Goal: Task Accomplishment & Management: Manage account settings

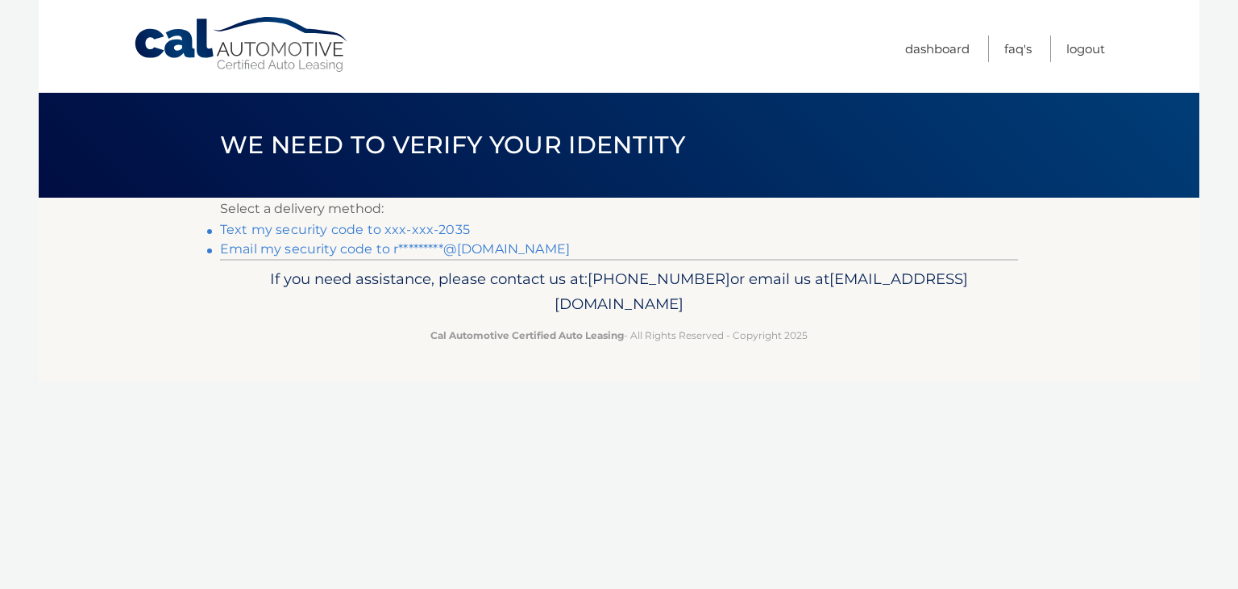
click at [352, 230] on link "Text my security code to xxx-xxx-2035" at bounding box center [345, 229] width 250 height 15
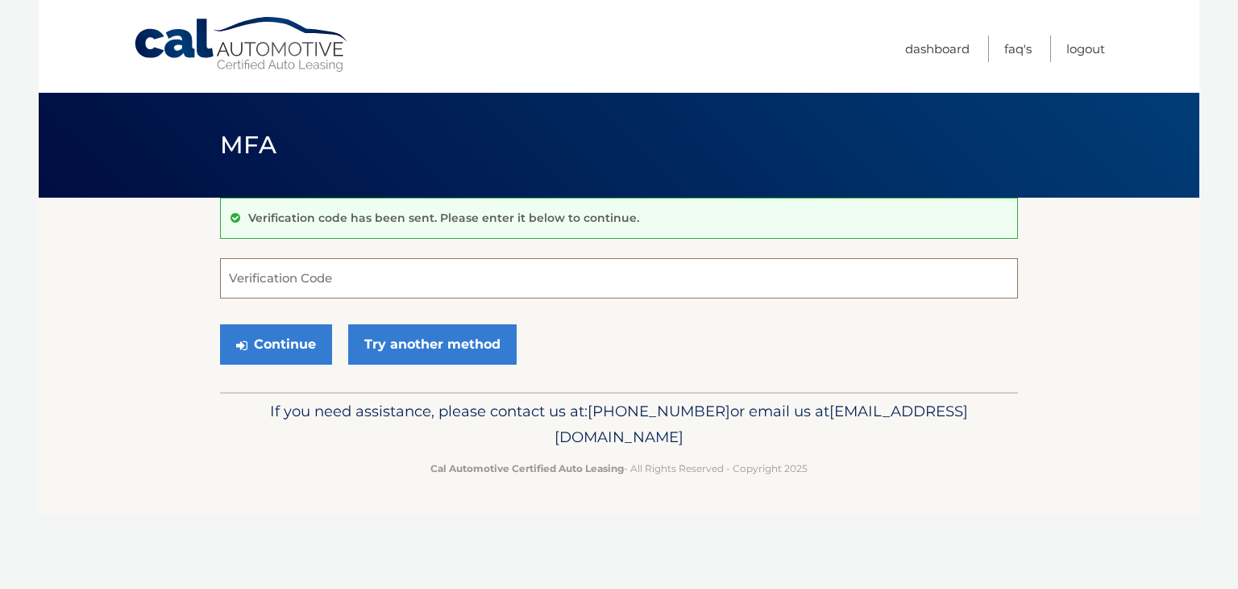
click at [298, 285] on input "Verification Code" at bounding box center [619, 278] width 798 height 40
type input "661179"
click at [281, 344] on button "Continue" at bounding box center [276, 344] width 112 height 40
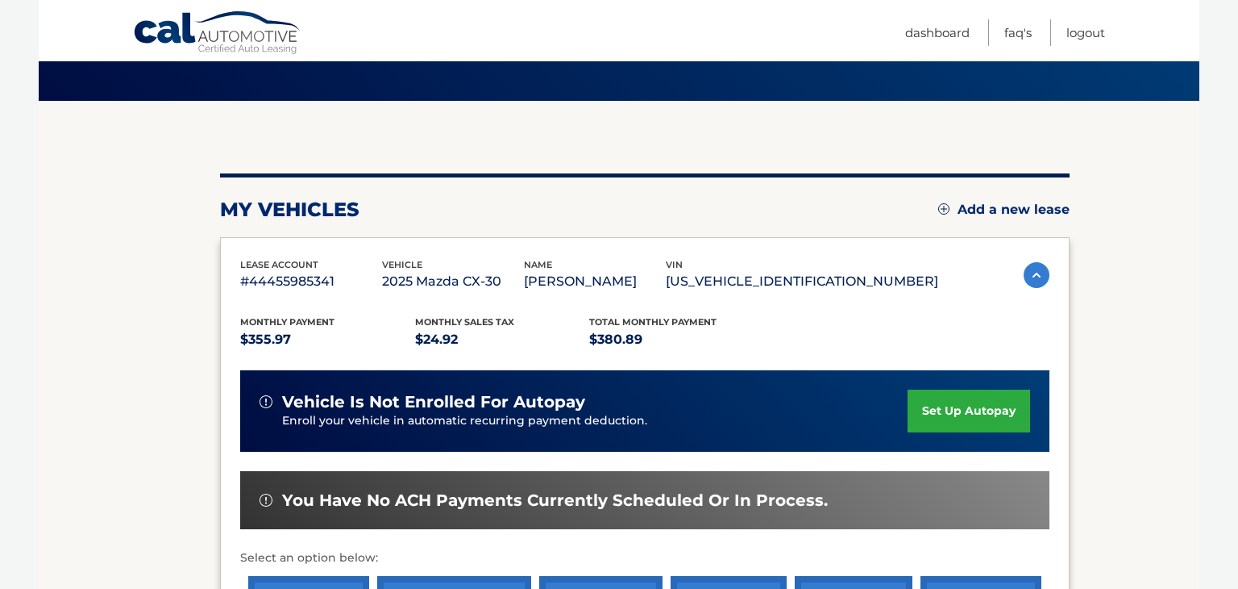
scroll to position [110, 0]
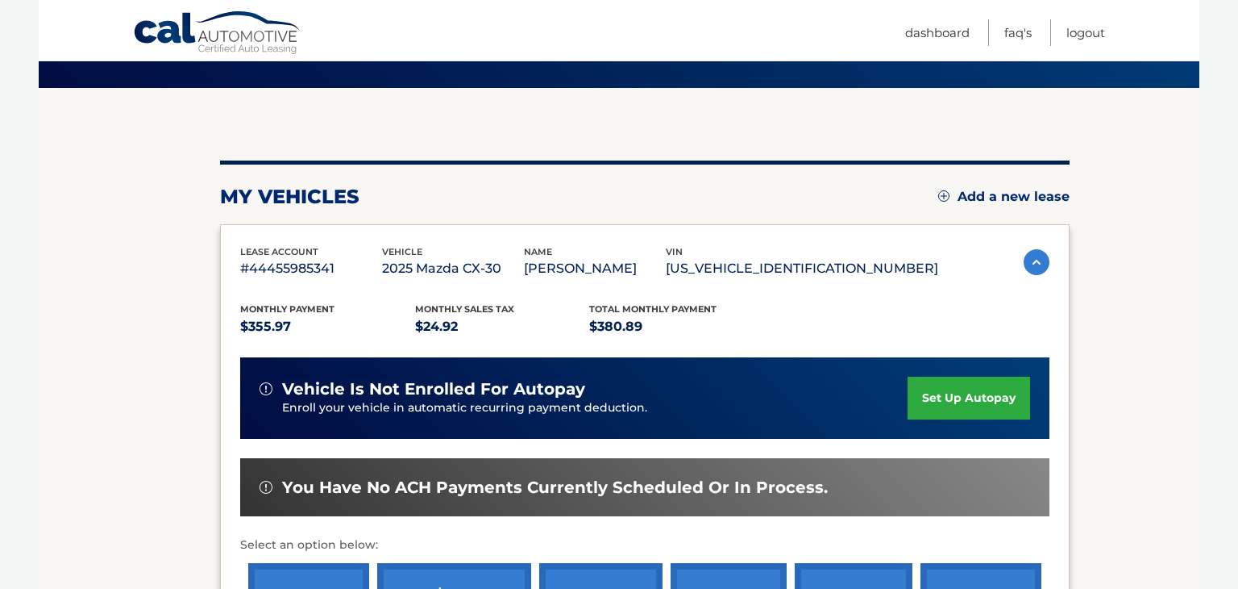
click at [984, 392] on link "set up autopay" at bounding box center [969, 398] width 123 height 43
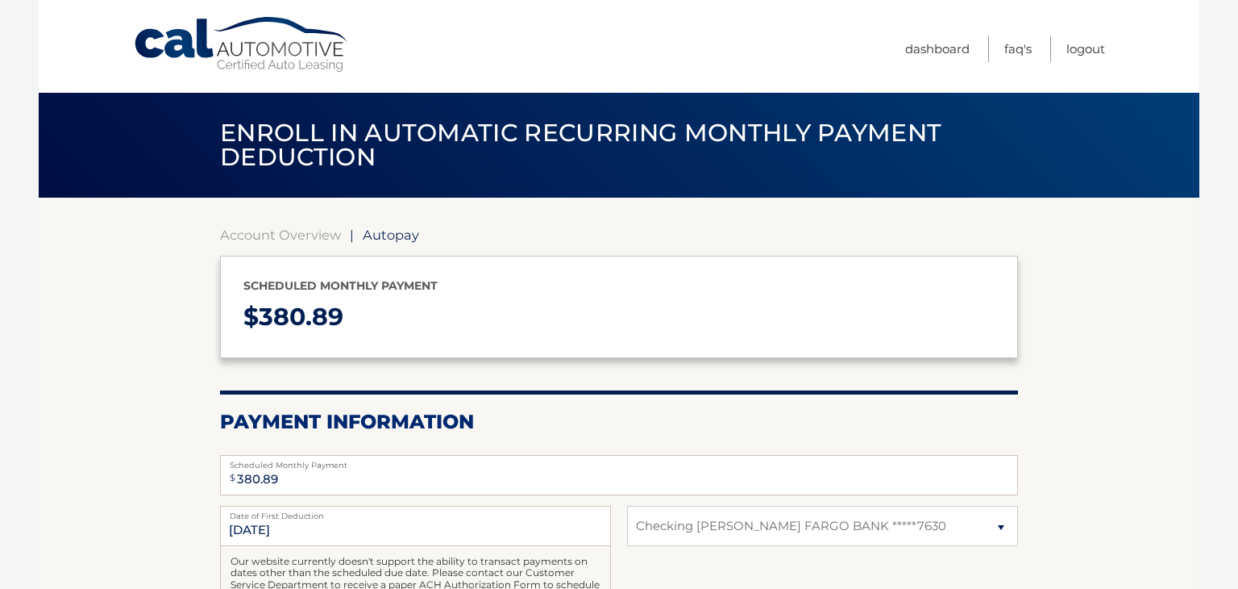
select select "NDkzMWEyOTAtNzM0Mi00YTYwLTljYTQtZGE1MjNhMjVjODA5"
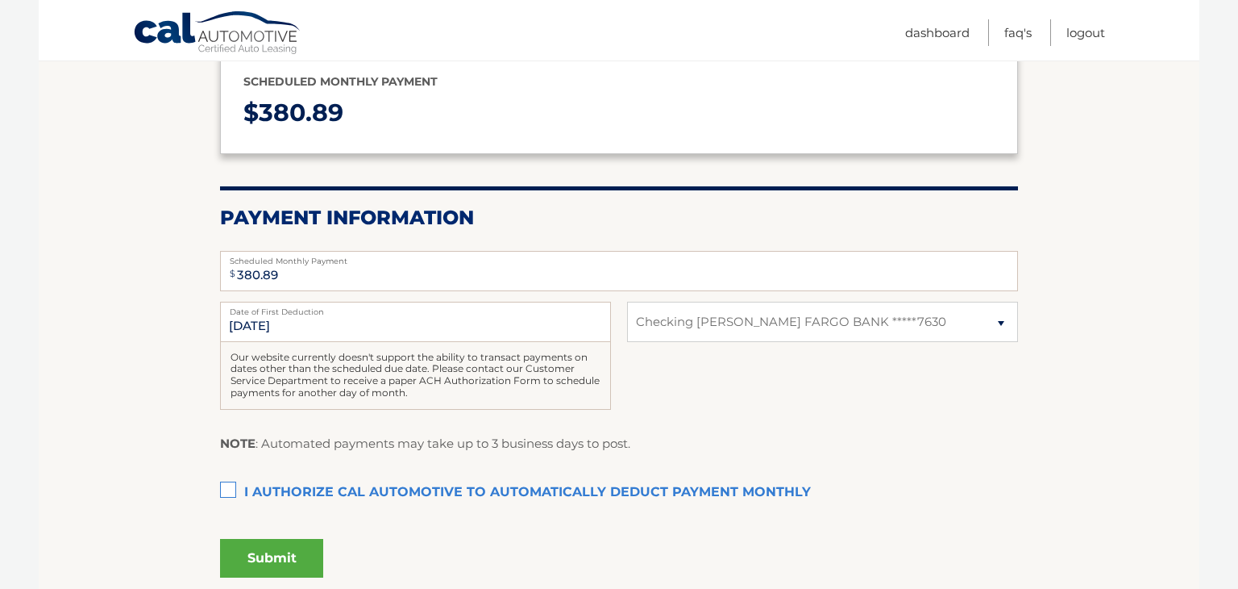
scroll to position [208, 0]
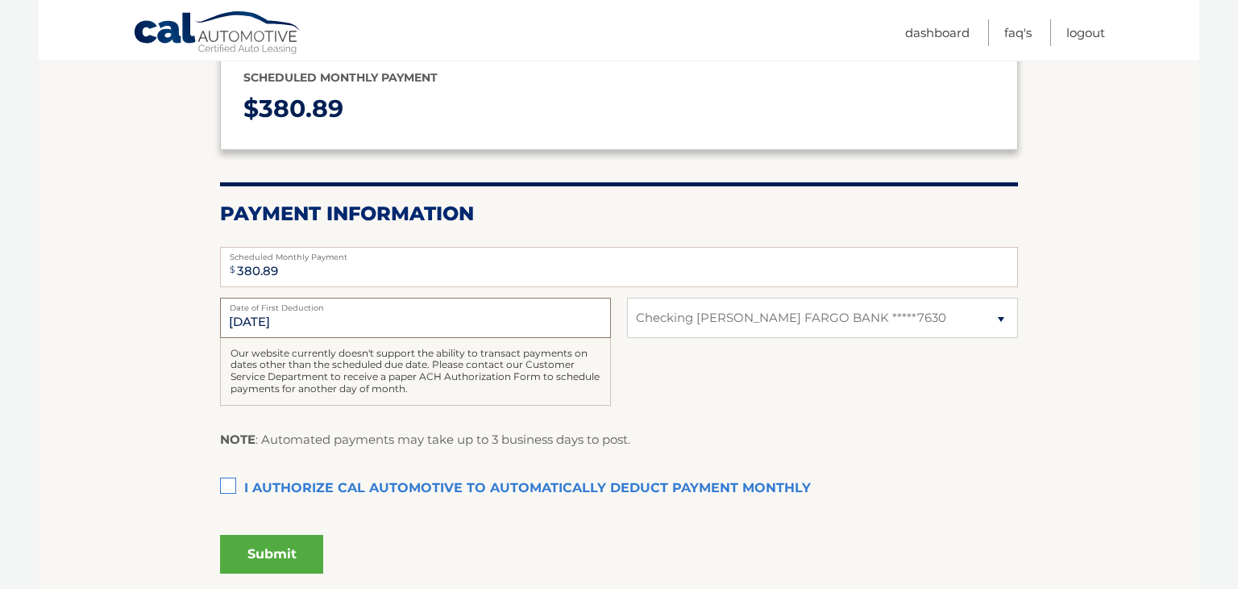
click at [252, 321] on input "9/26/2025" at bounding box center [415, 318] width 391 height 40
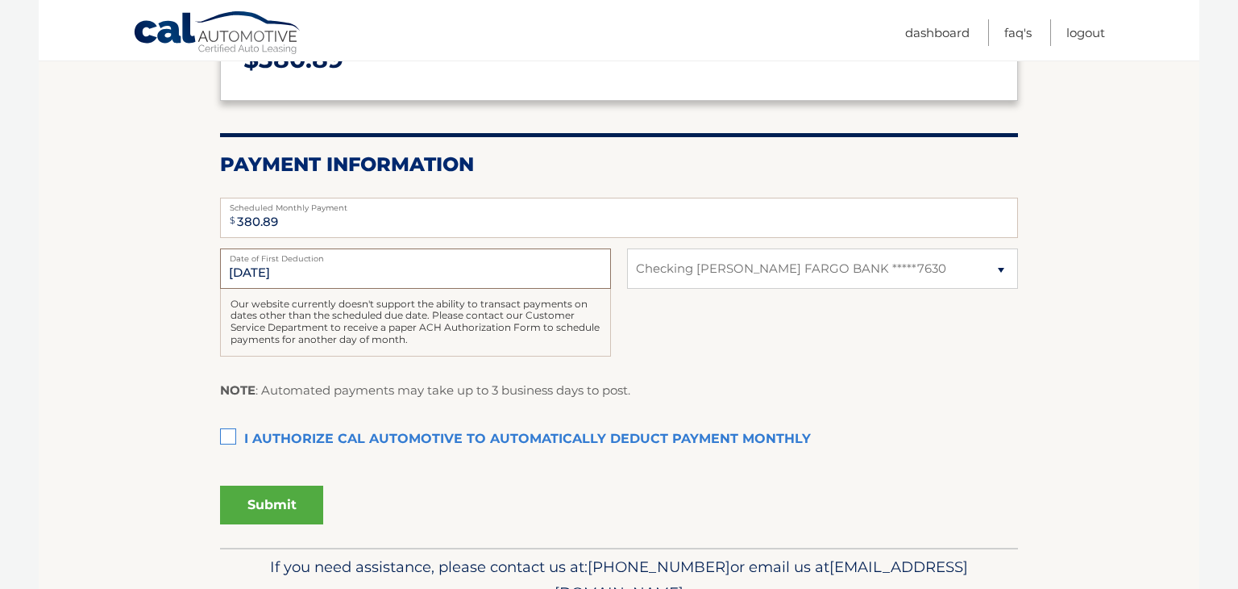
scroll to position [258, 0]
click at [227, 434] on label "I authorize cal automotive to automatically deduct payment monthly This checkbo…" at bounding box center [619, 438] width 798 height 32
click at [0, 0] on input "I authorize cal automotive to automatically deduct payment monthly This checkbo…" at bounding box center [0, 0] width 0 height 0
click at [273, 502] on button "Submit" at bounding box center [271, 504] width 103 height 39
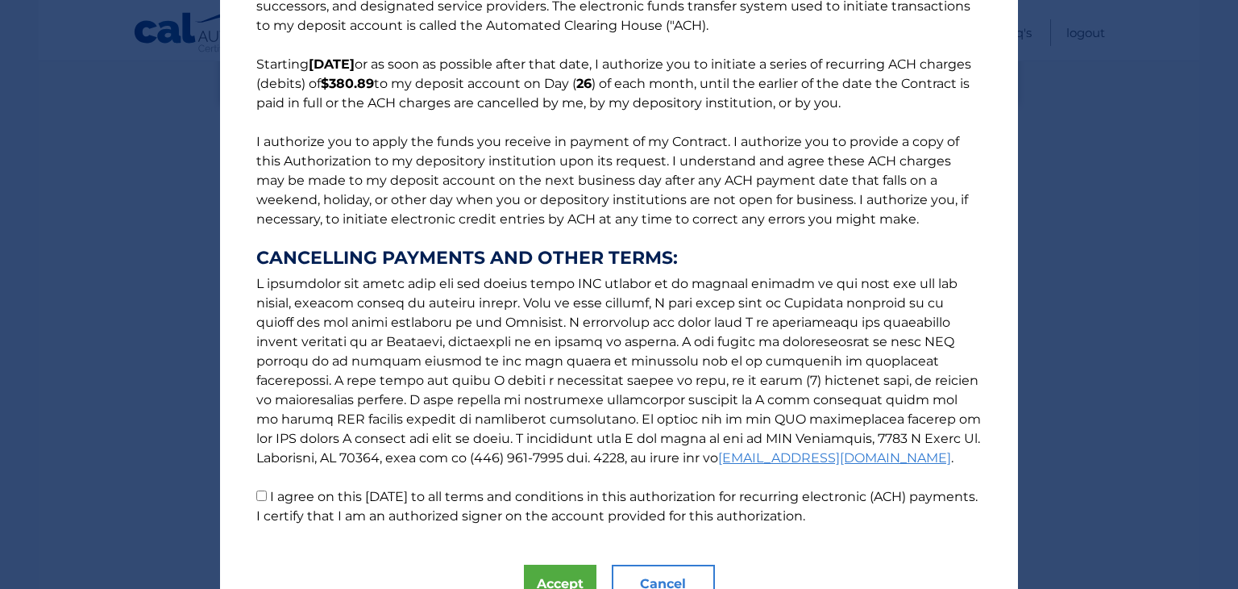
scroll to position [173, 0]
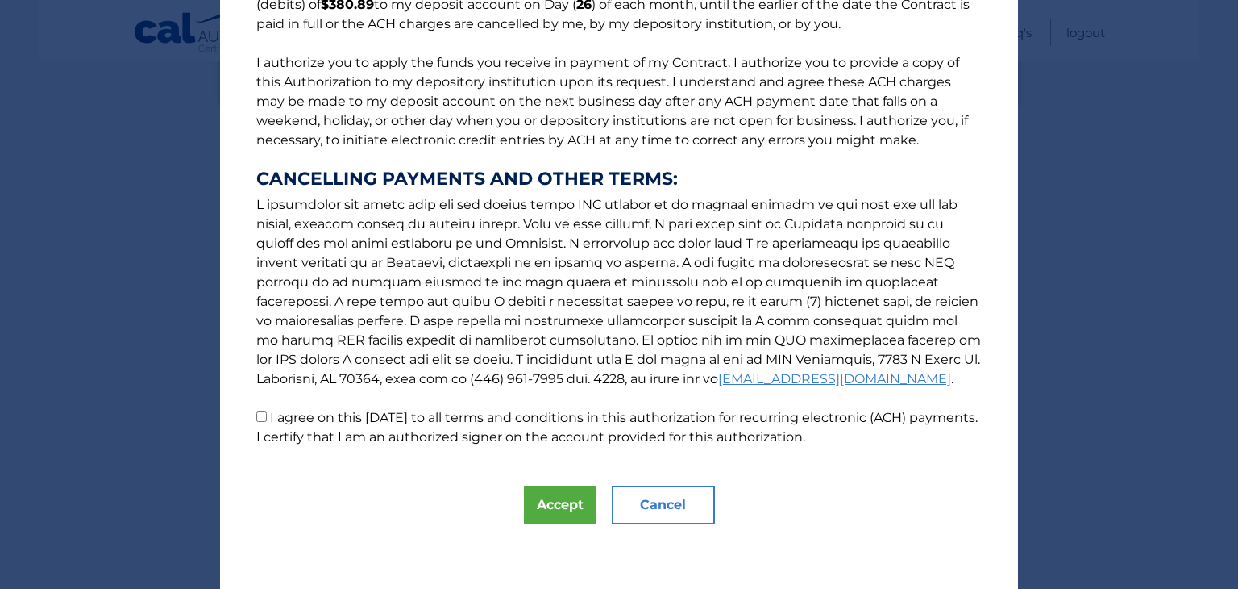
click at [676, 514] on button "Cancel" at bounding box center [663, 504] width 103 height 39
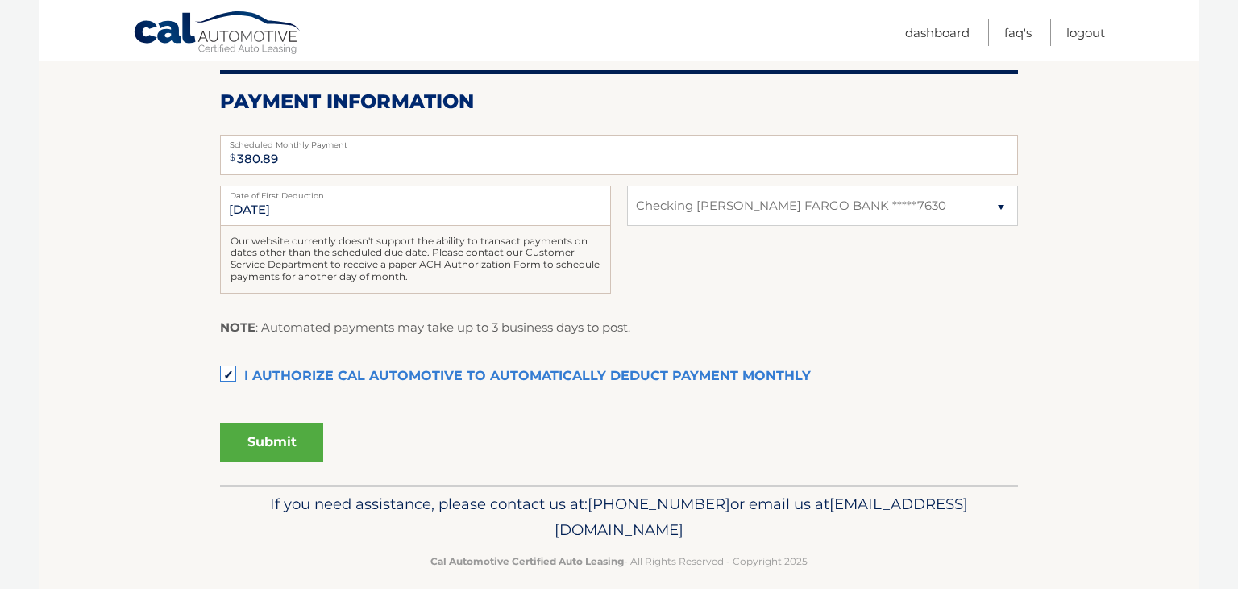
scroll to position [337, 0]
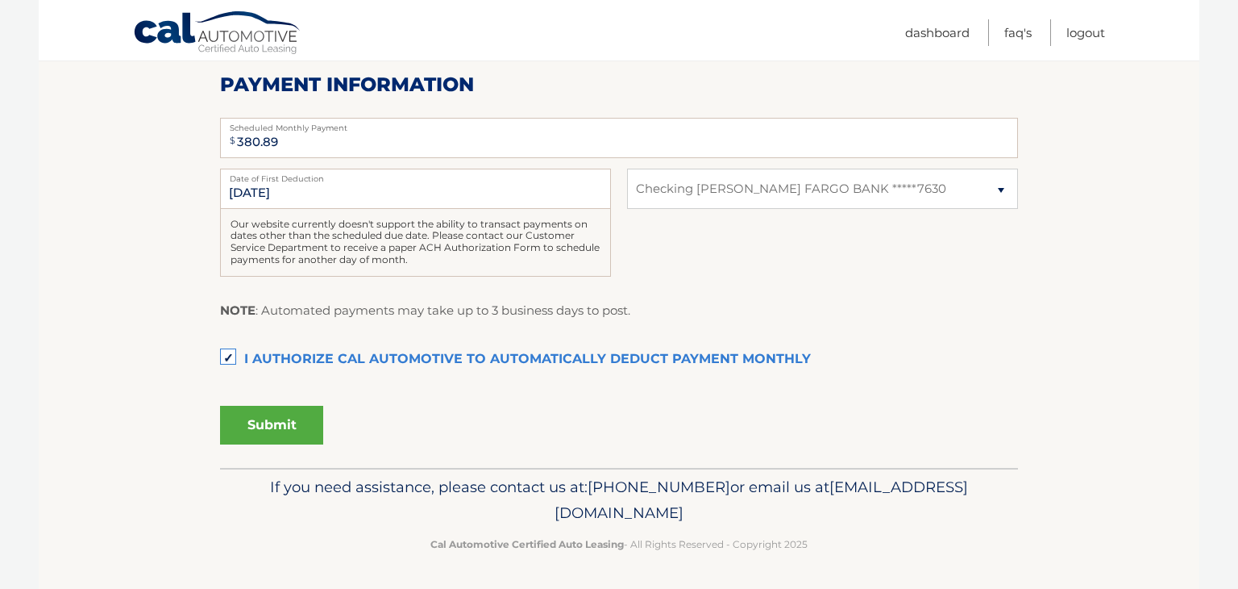
click at [260, 419] on button "Submit" at bounding box center [271, 425] width 103 height 39
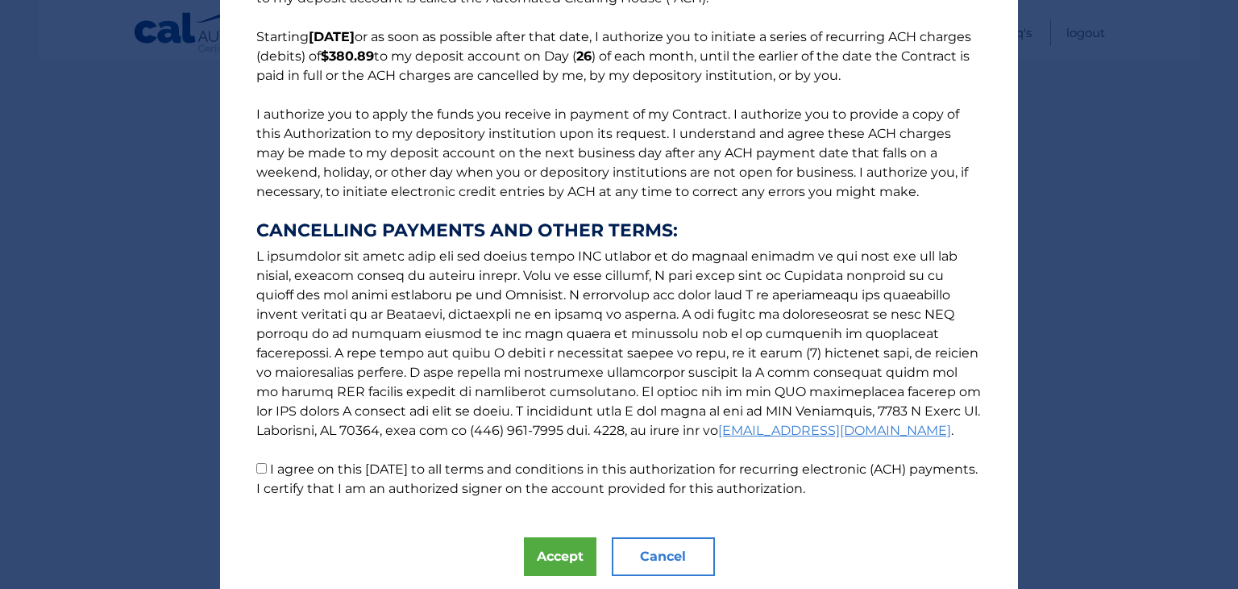
scroll to position [173, 0]
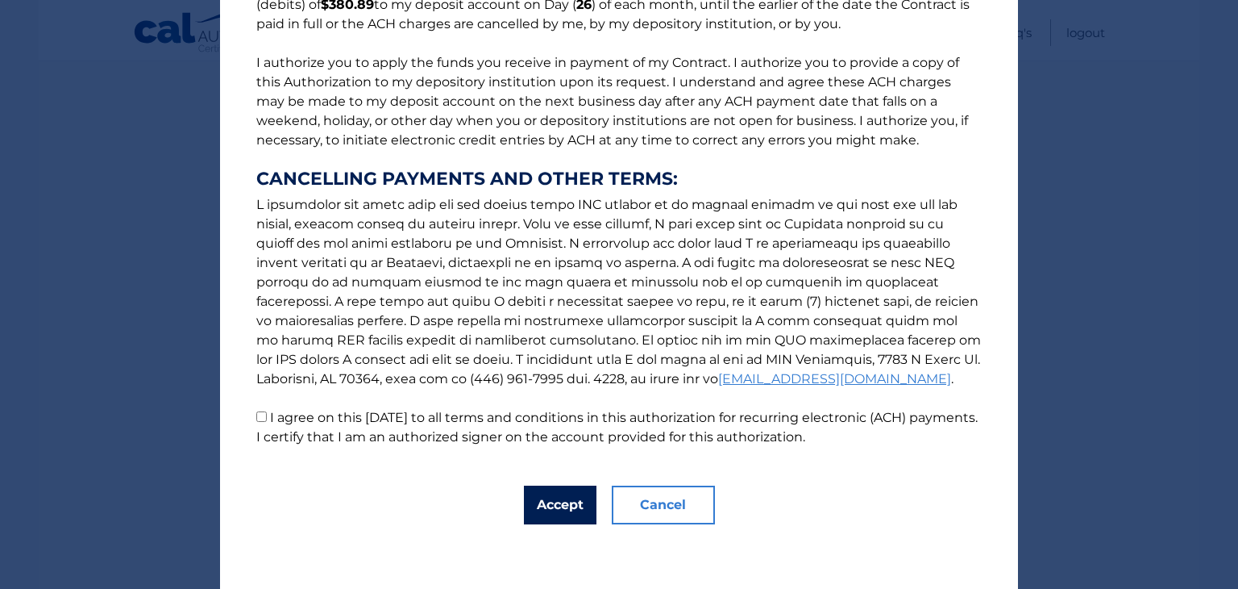
click at [572, 500] on button "Accept" at bounding box center [560, 504] width 73 height 39
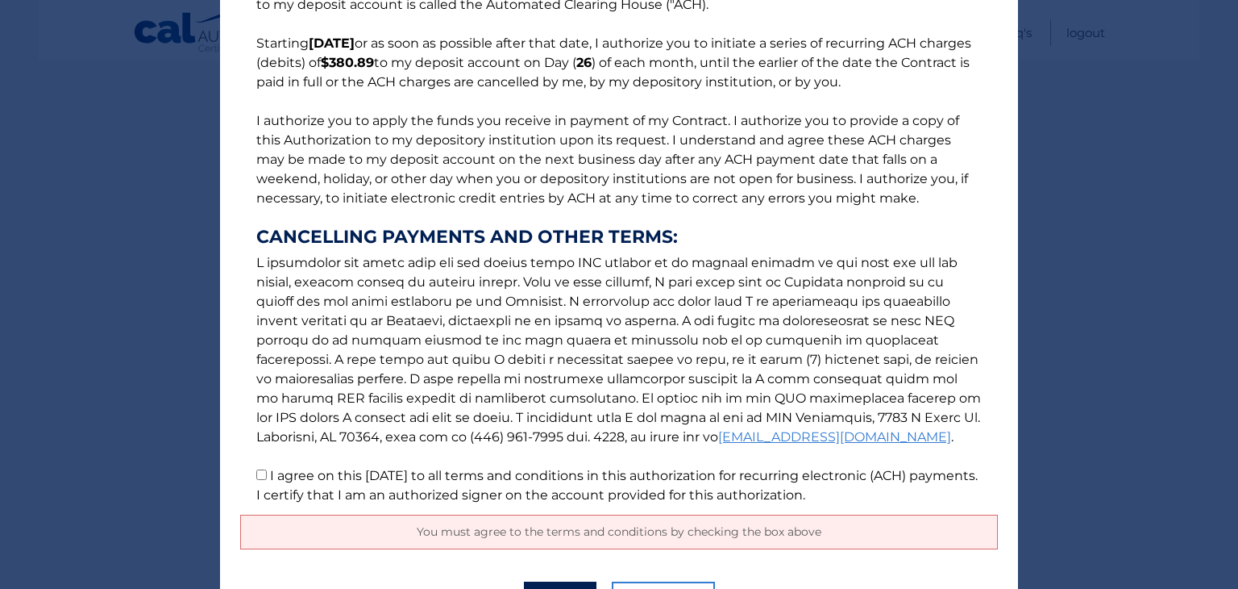
scroll to position [210, 0]
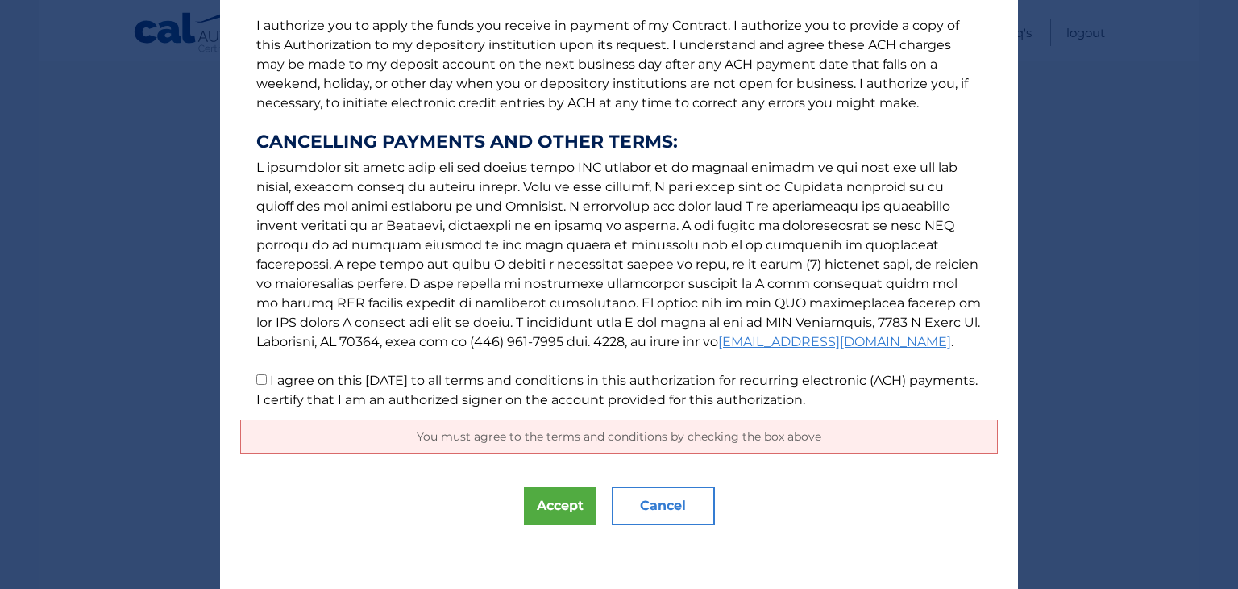
click at [604, 436] on span "You must agree to the terms and conditions by checking the box above" at bounding box center [619, 436] width 405 height 15
click at [560, 502] on button "Accept" at bounding box center [560, 505] width 73 height 39
click at [718, 340] on link "[EMAIL_ADDRESS][DOMAIN_NAME]" at bounding box center [834, 341] width 233 height 15
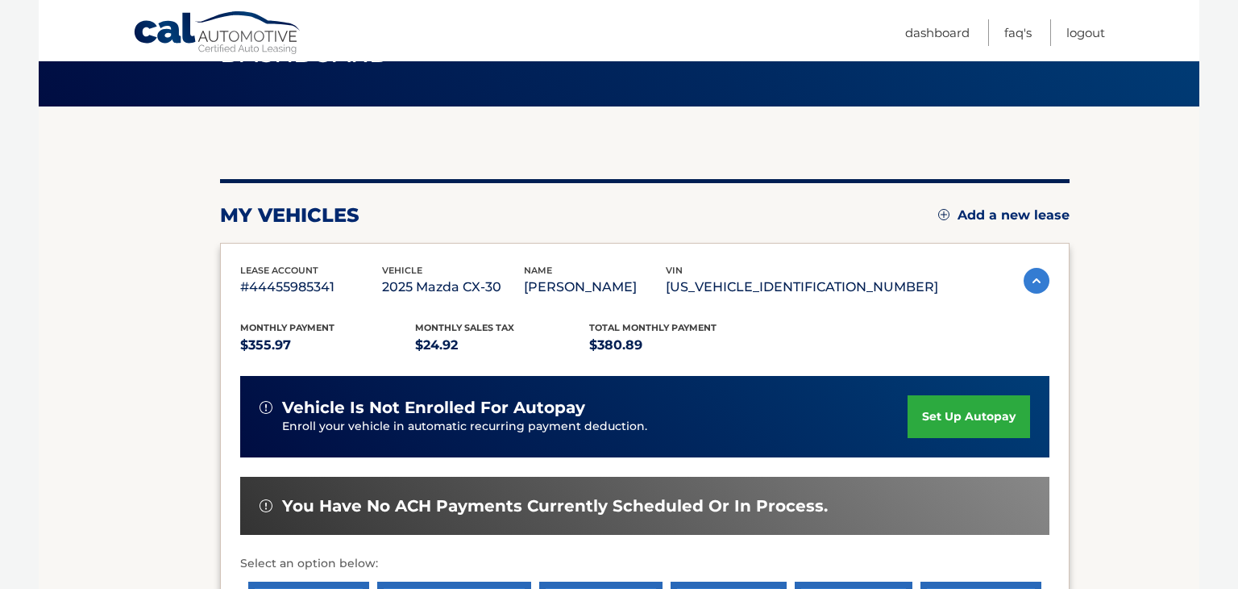
scroll to position [92, 0]
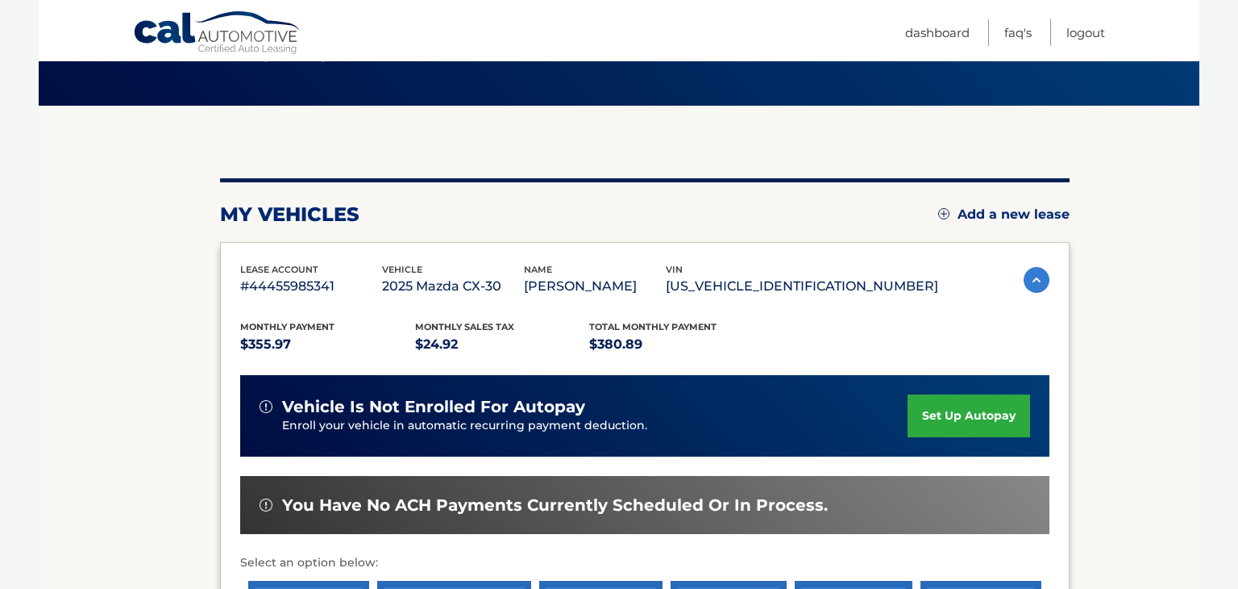
click at [982, 409] on link "set up autopay" at bounding box center [969, 415] width 123 height 43
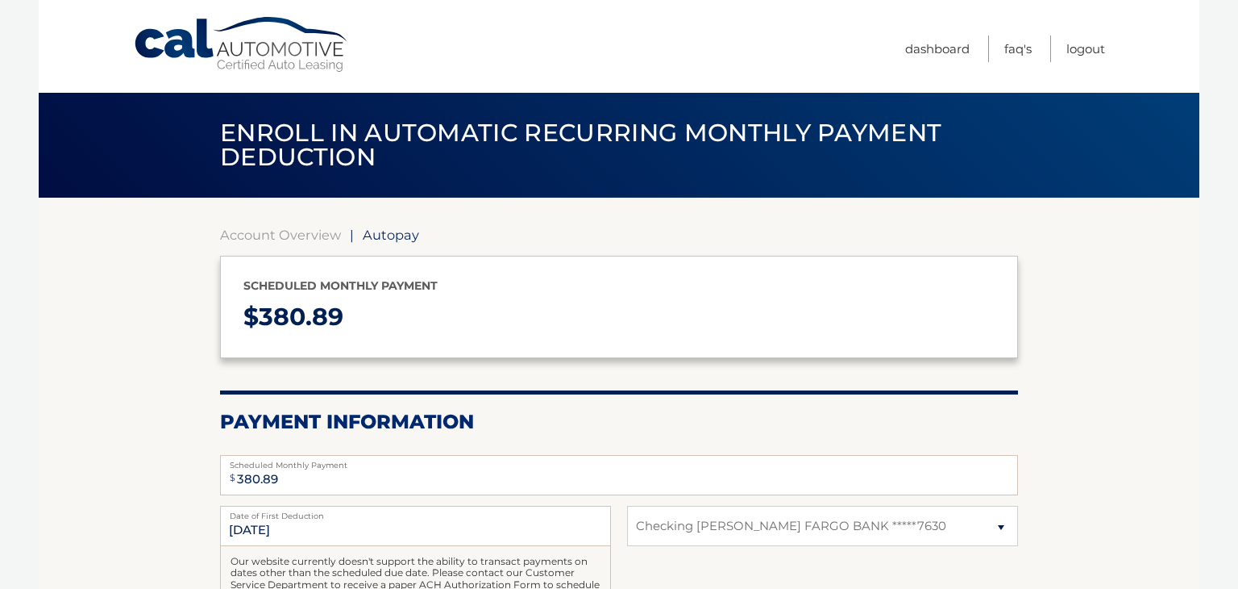
select select "NDkzMWEyOTAtNzM0Mi00YTYwLTljYTQtZGE1MjNhMjVjODA5"
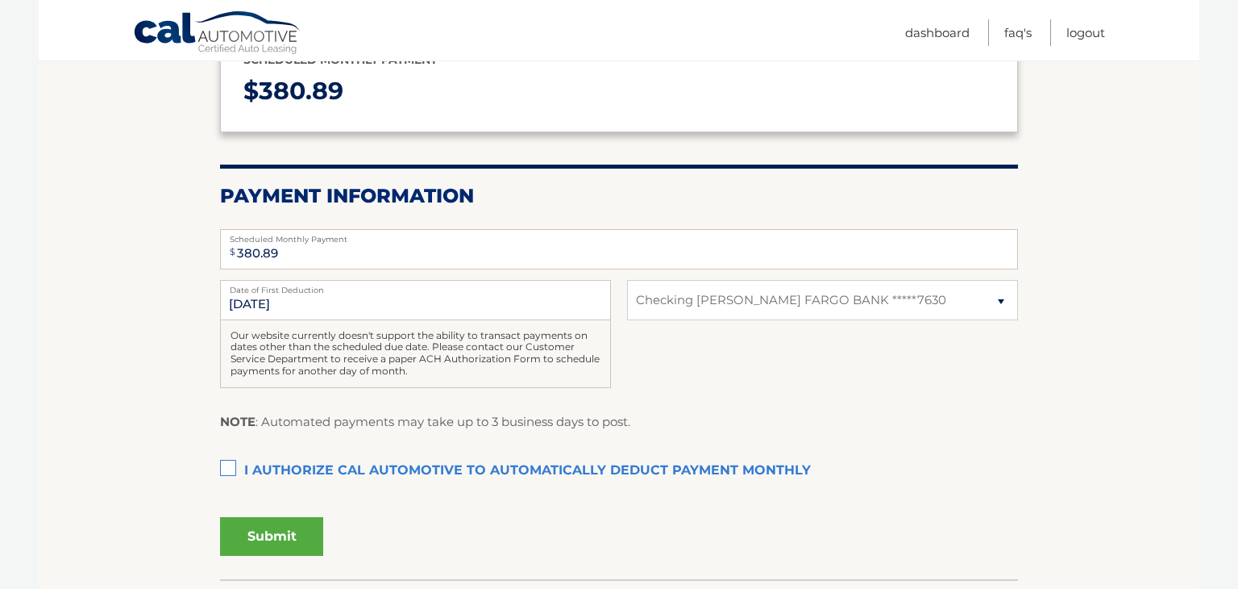
scroll to position [228, 0]
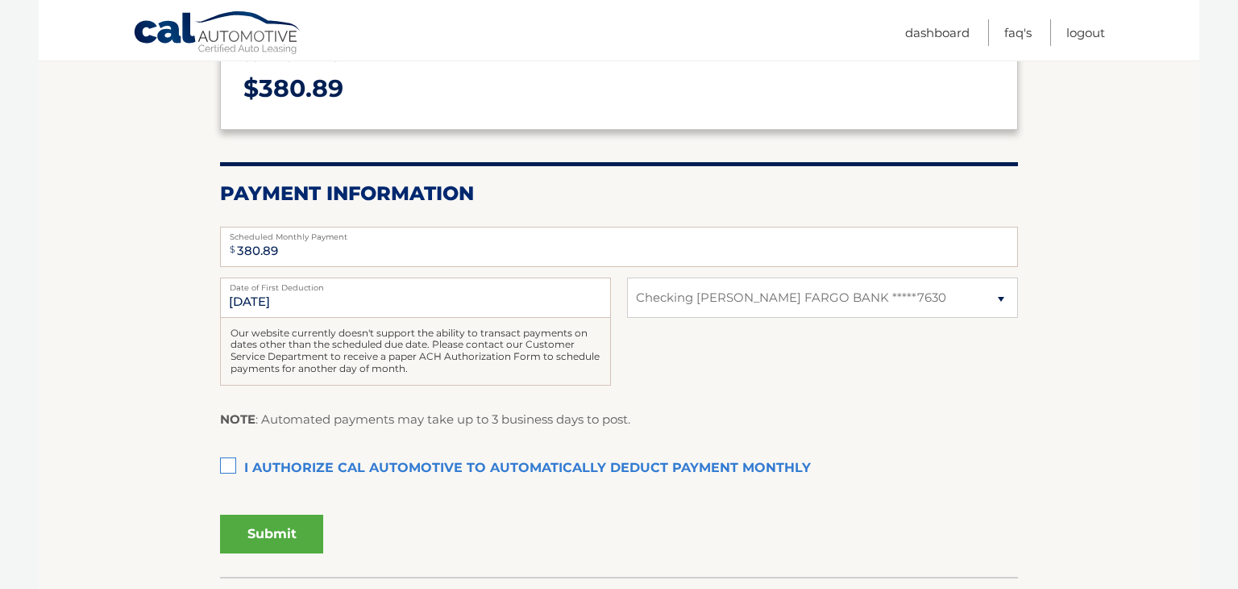
click at [227, 460] on label "I authorize cal automotive to automatically deduct payment monthly This checkbo…" at bounding box center [619, 468] width 798 height 32
click at [0, 0] on input "I authorize cal automotive to automatically deduct payment monthly This checkbo…" at bounding box center [0, 0] width 0 height 0
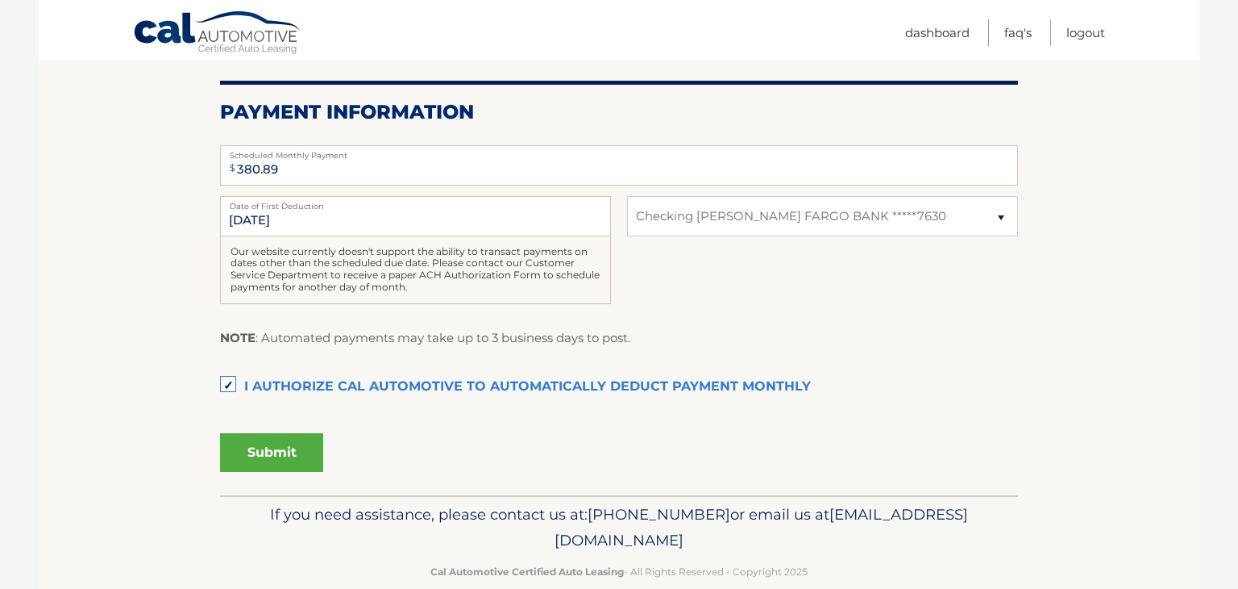
scroll to position [313, 0]
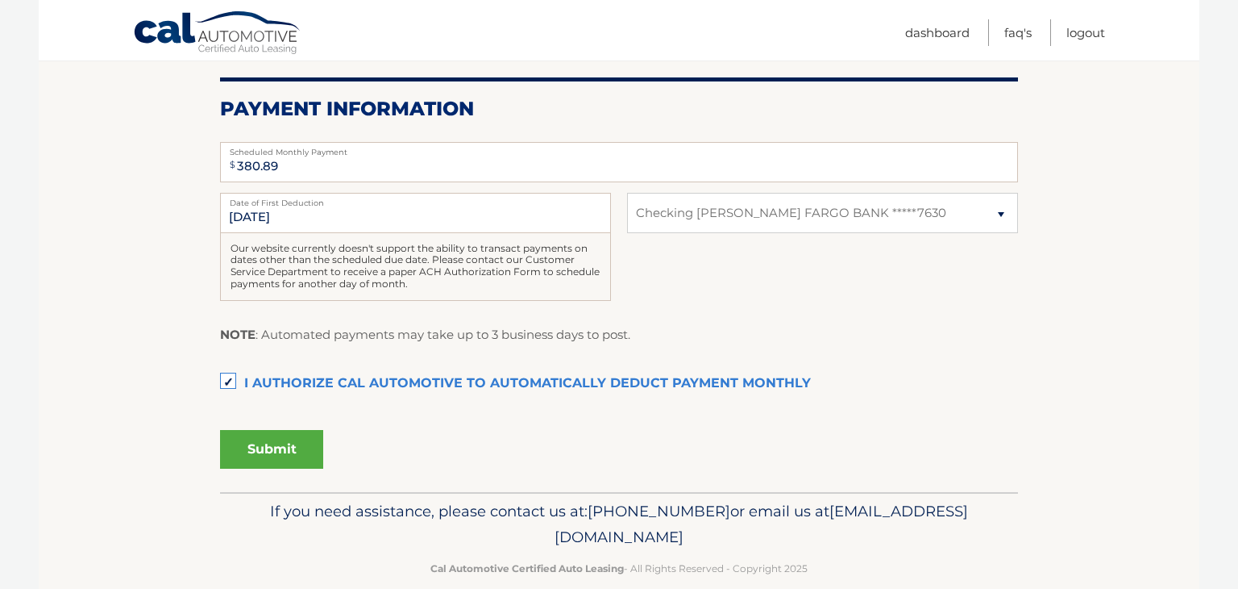
click at [274, 440] on button "Submit" at bounding box center [271, 449] width 103 height 39
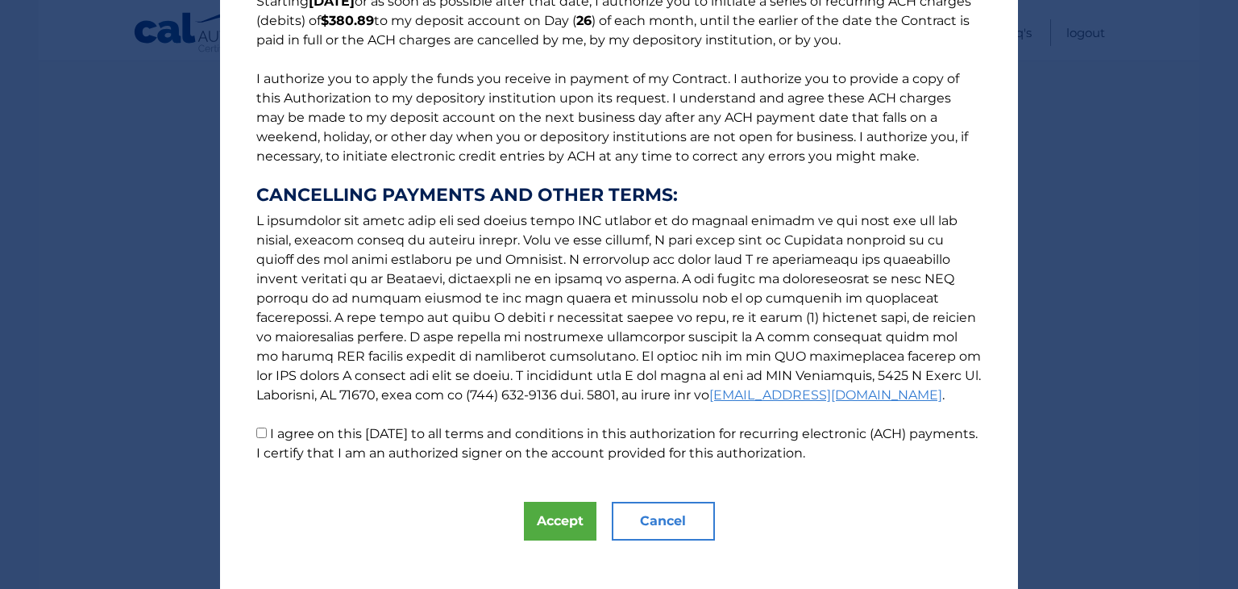
scroll to position [173, 0]
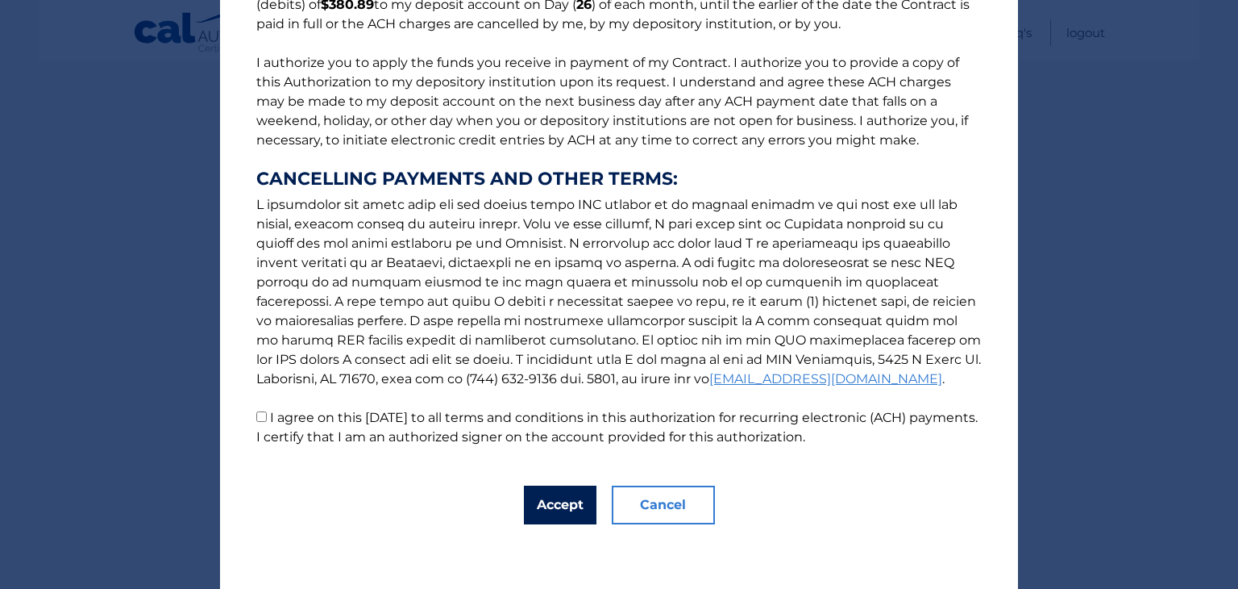
click at [566, 508] on button "Accept" at bounding box center [560, 504] width 73 height 39
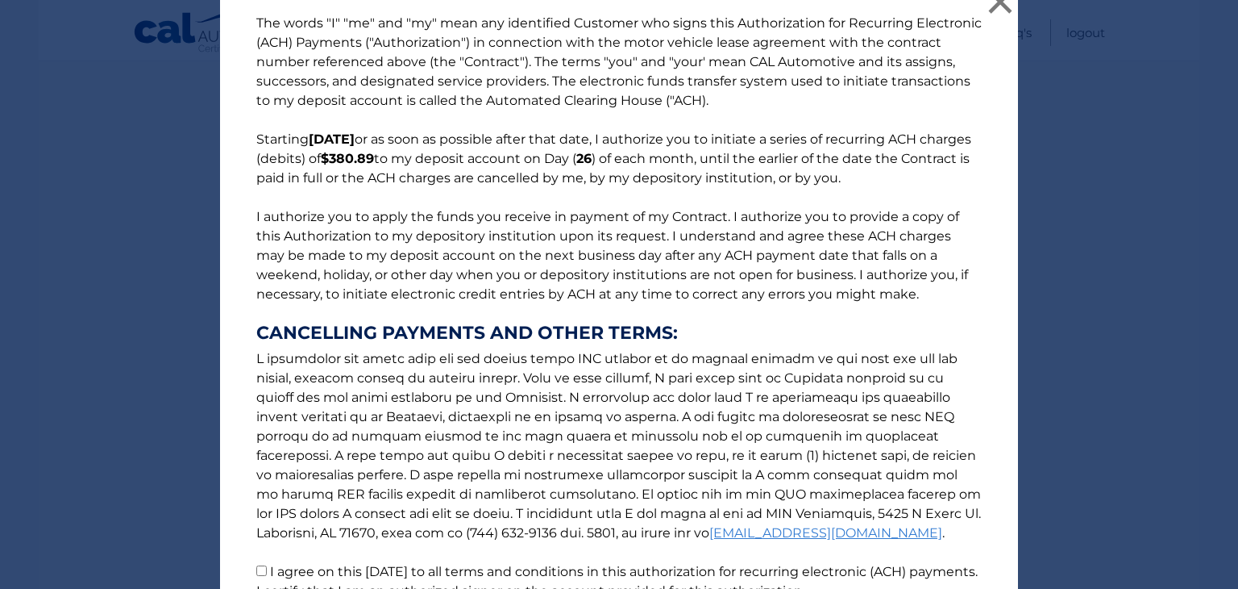
scroll to position [0, 0]
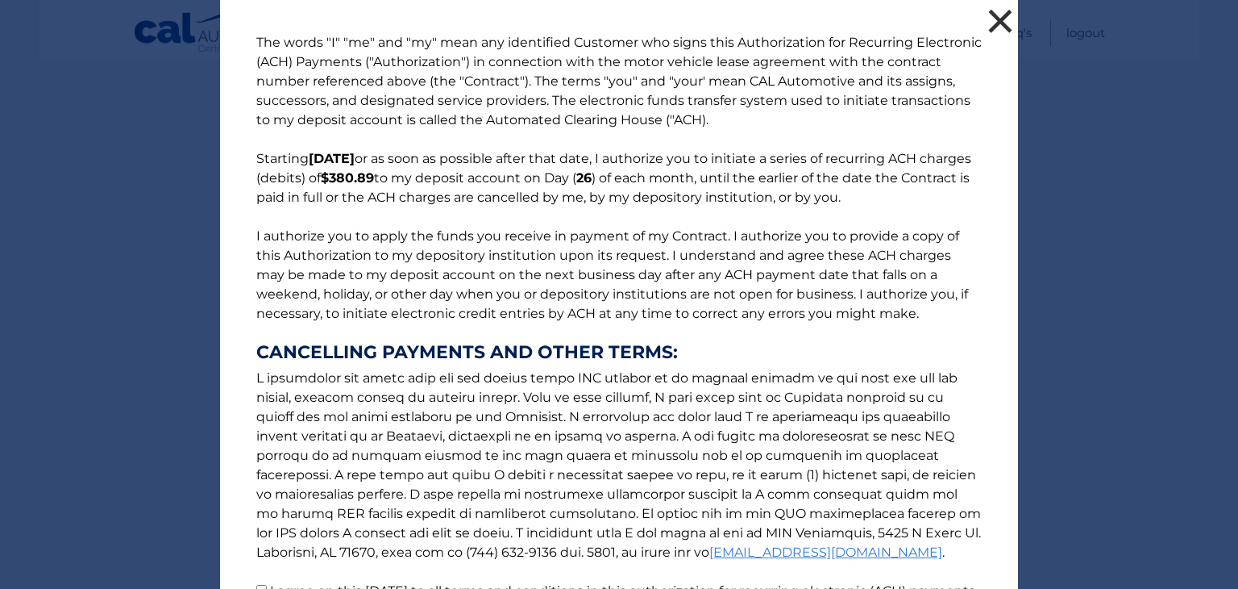
click at [997, 23] on button "×" at bounding box center [1000, 21] width 32 height 32
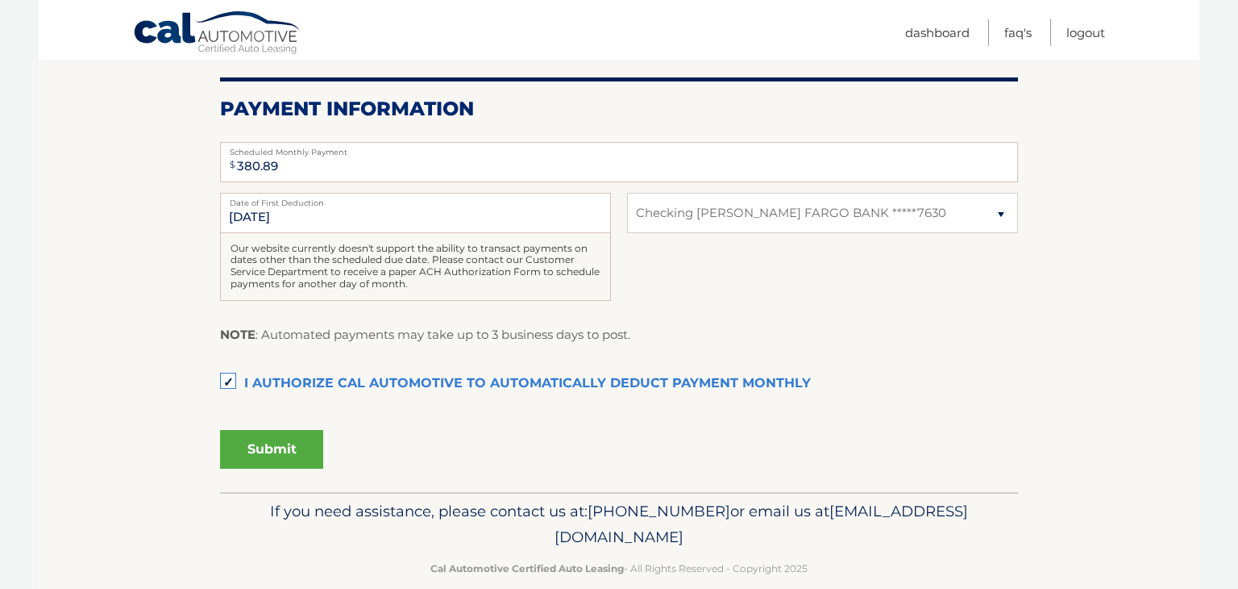
click at [228, 382] on label "I authorize cal automotive to automatically deduct payment monthly This checkbo…" at bounding box center [619, 384] width 798 height 32
click at [0, 0] on input "I authorize cal automotive to automatically deduct payment monthly This checkbo…" at bounding box center [0, 0] width 0 height 0
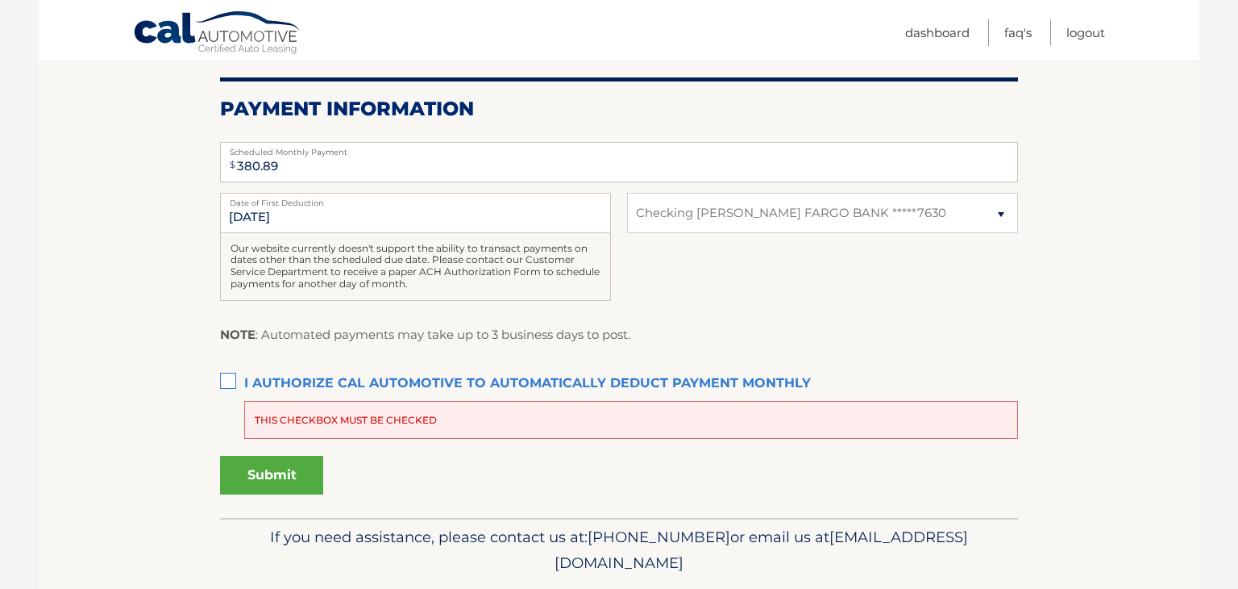
click at [228, 382] on label "I authorize cal automotive to automatically deduct payment monthly This checkbo…" at bounding box center [619, 384] width 798 height 32
click at [0, 0] on input "I authorize cal automotive to automatically deduct payment monthly This checkbo…" at bounding box center [0, 0] width 0 height 0
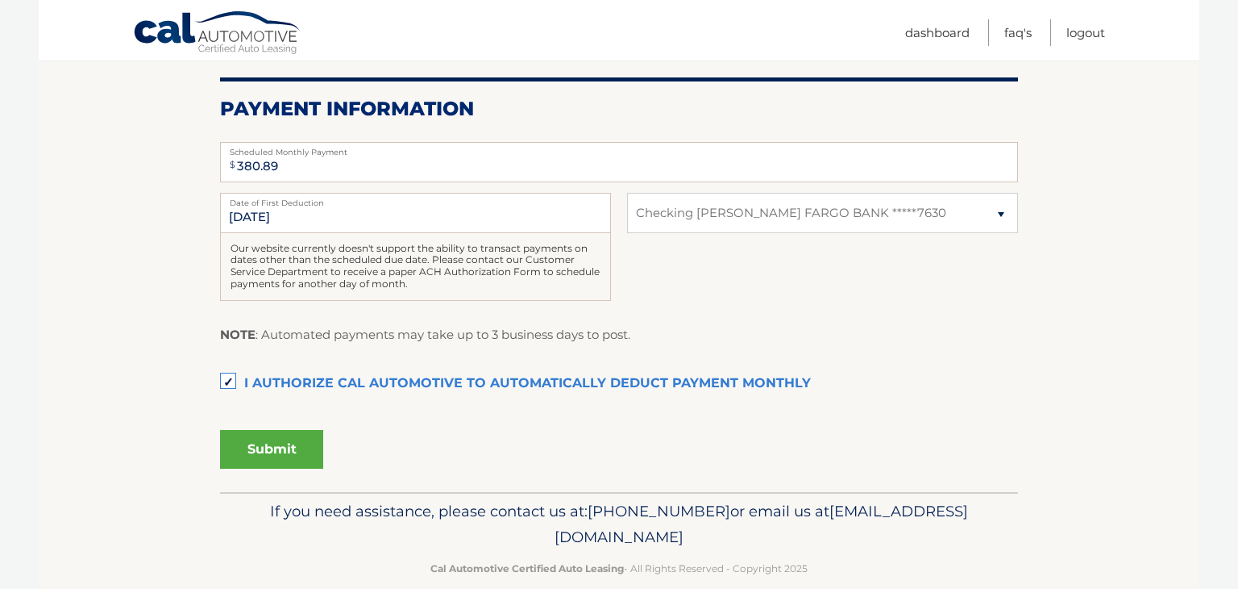
click at [292, 444] on button "Submit" at bounding box center [271, 449] width 103 height 39
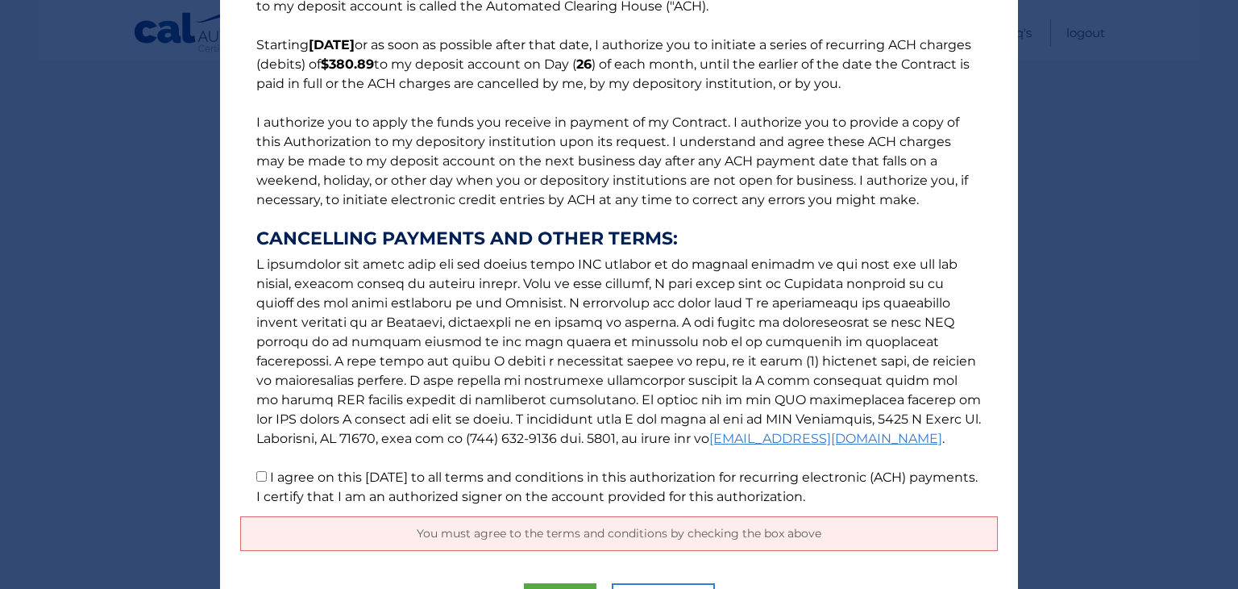
scroll to position [210, 0]
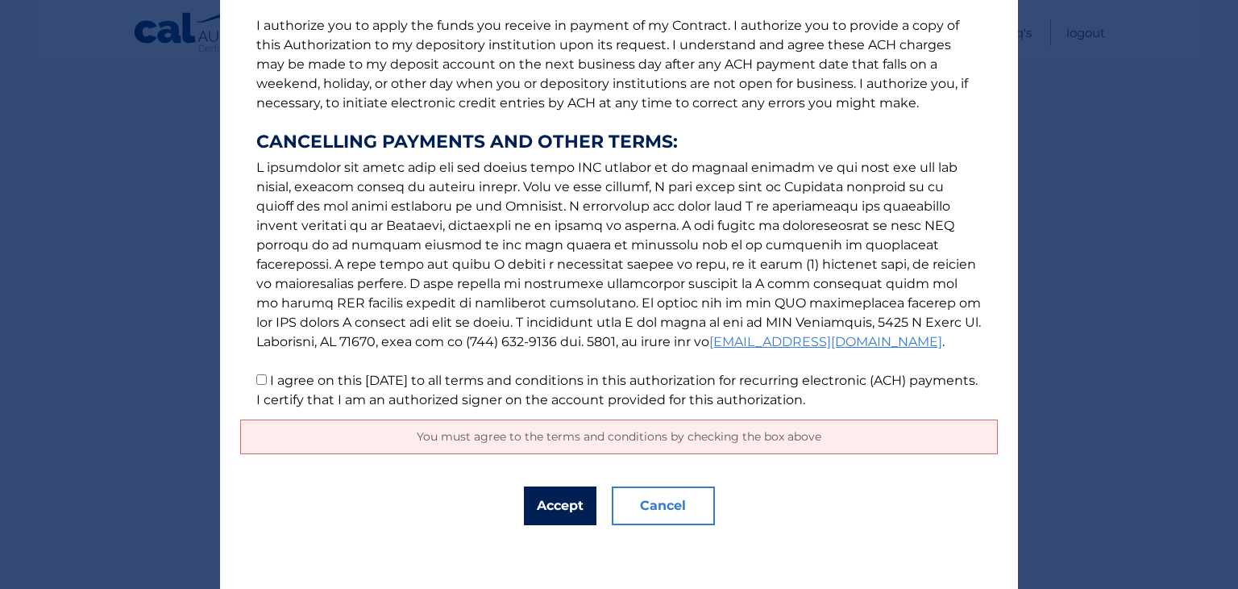
click at [568, 504] on button "Accept" at bounding box center [560, 505] width 73 height 39
click at [568, 501] on button "Accept" at bounding box center [560, 505] width 73 height 39
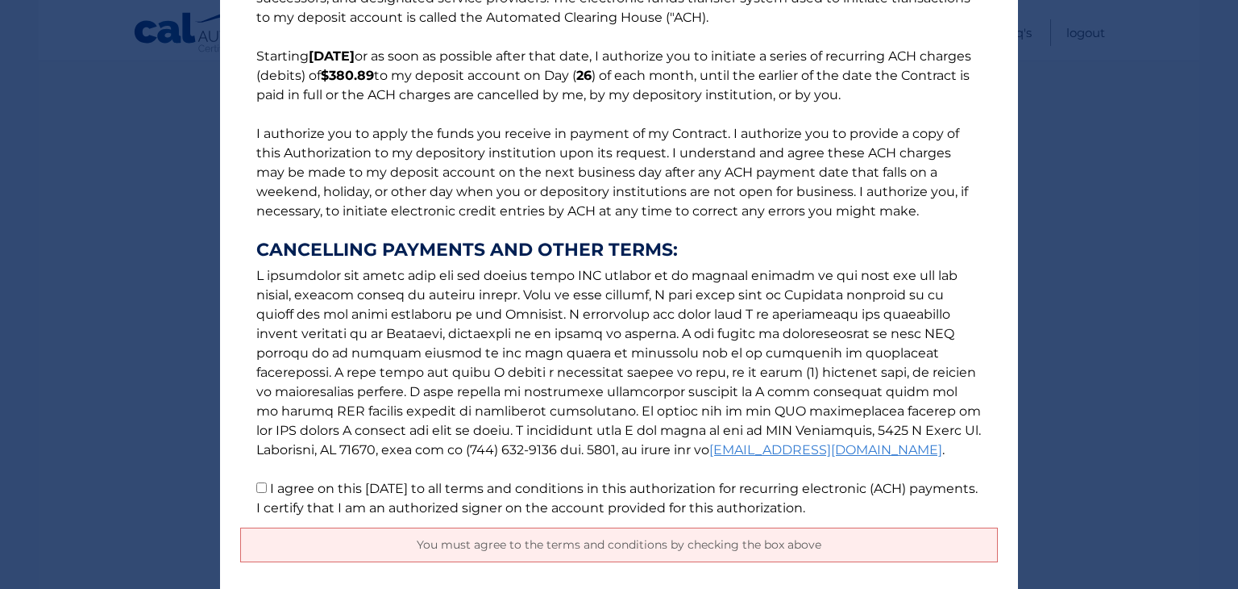
scroll to position [0, 0]
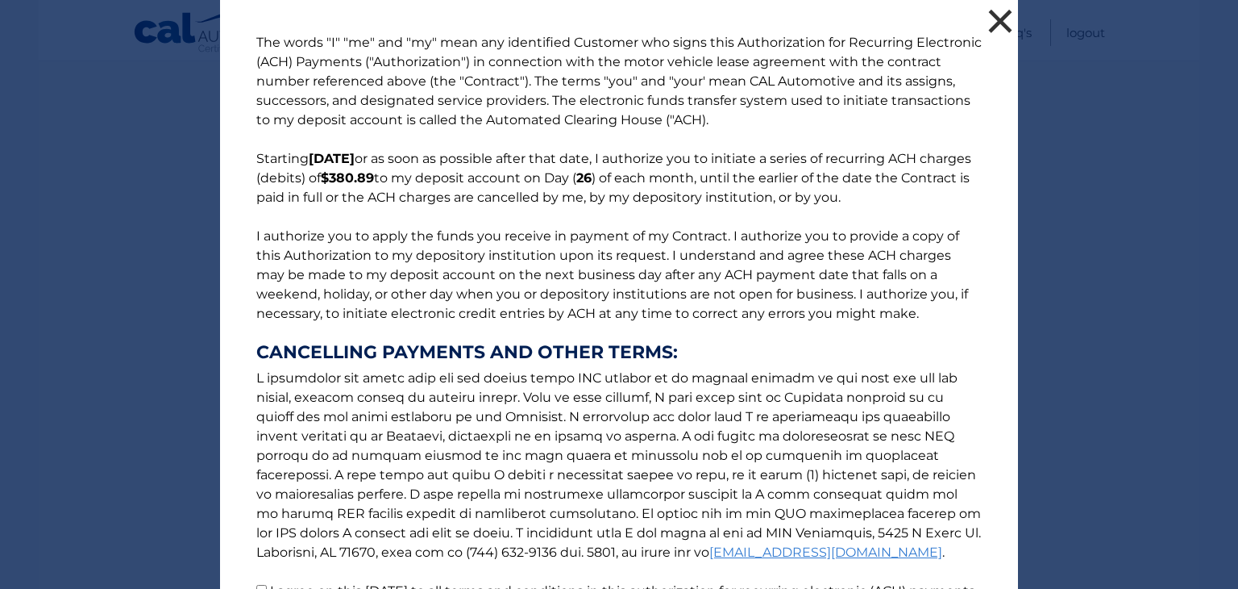
click at [1007, 23] on button "×" at bounding box center [1000, 21] width 32 height 32
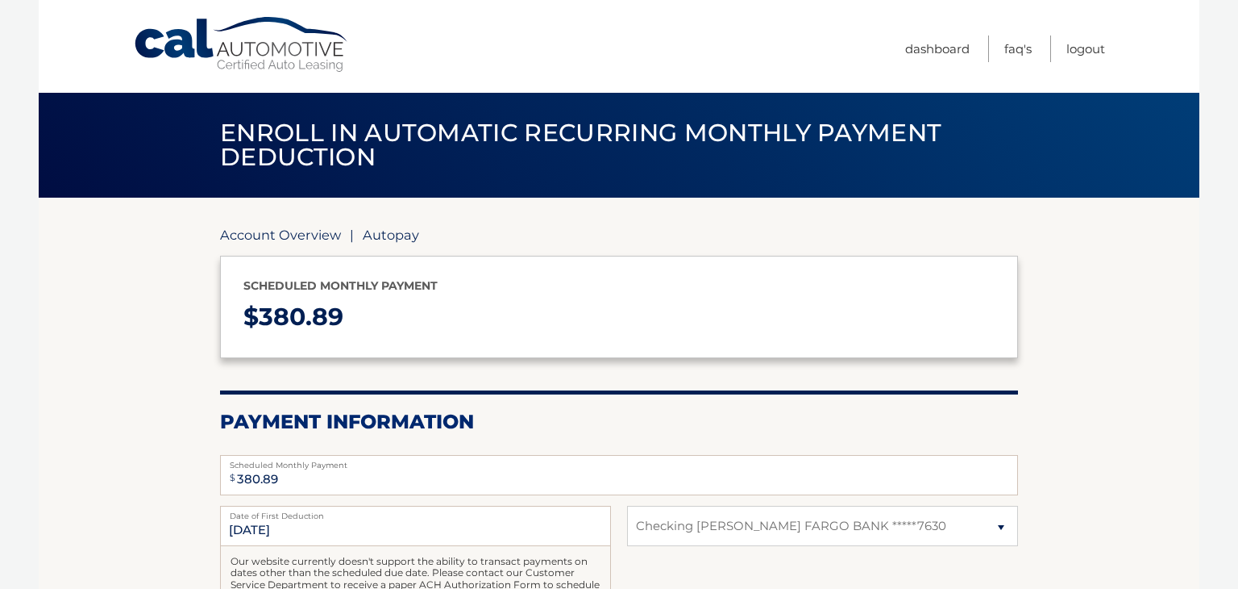
click at [310, 236] on link "Account Overview" at bounding box center [280, 235] width 121 height 16
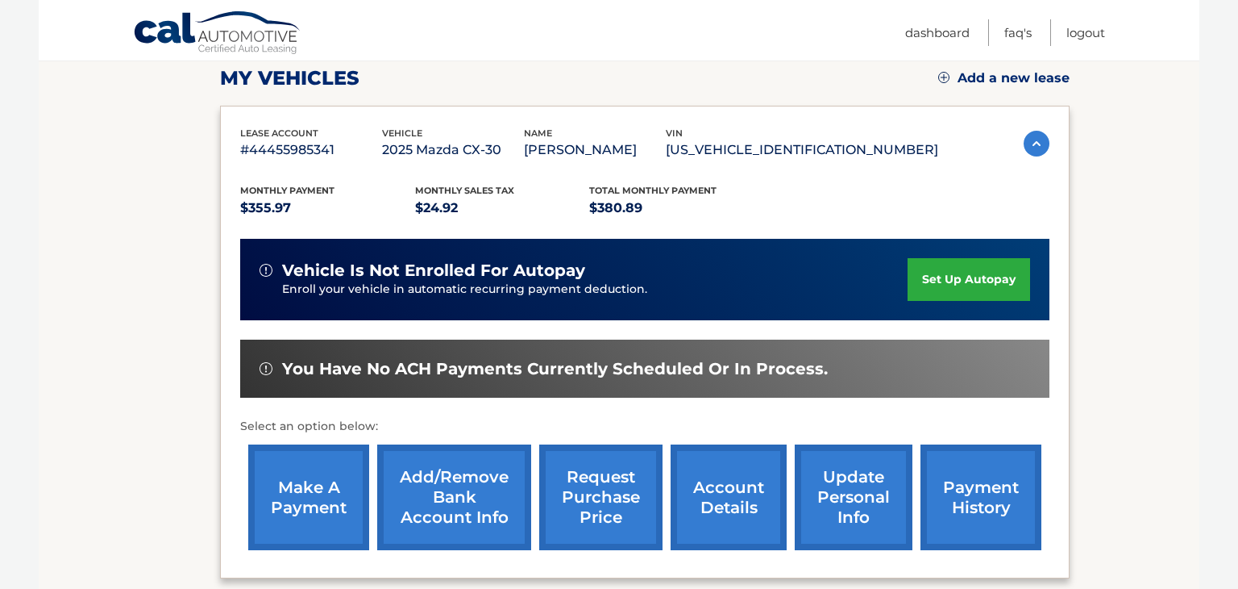
scroll to position [231, 0]
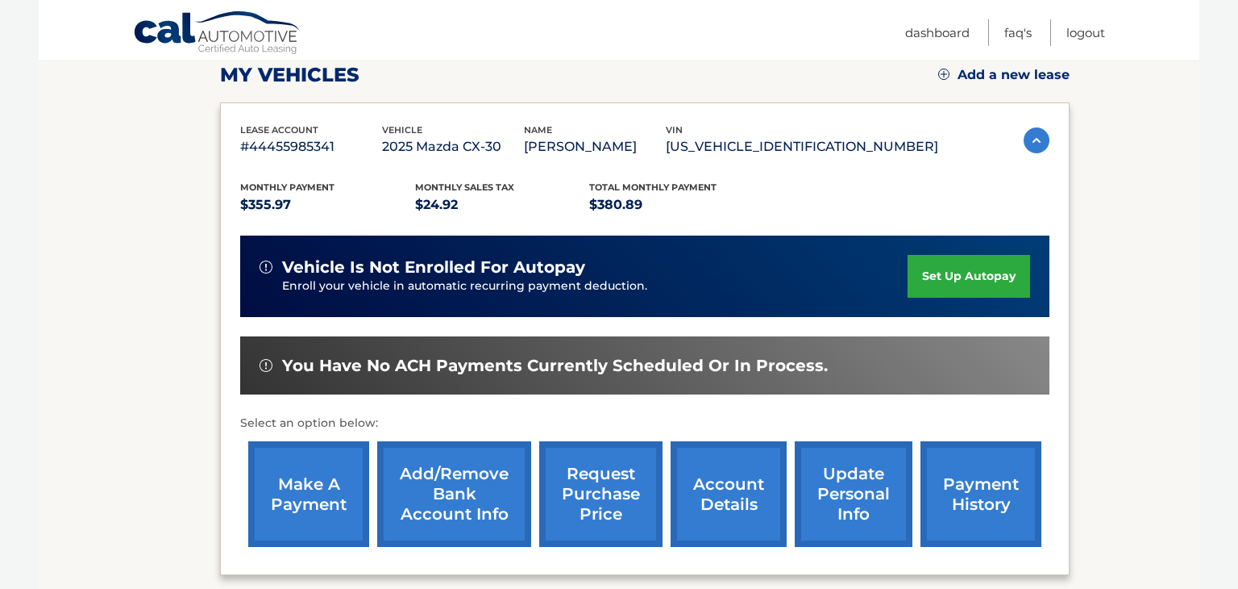
click at [949, 267] on link "set up autopay" at bounding box center [969, 276] width 123 height 43
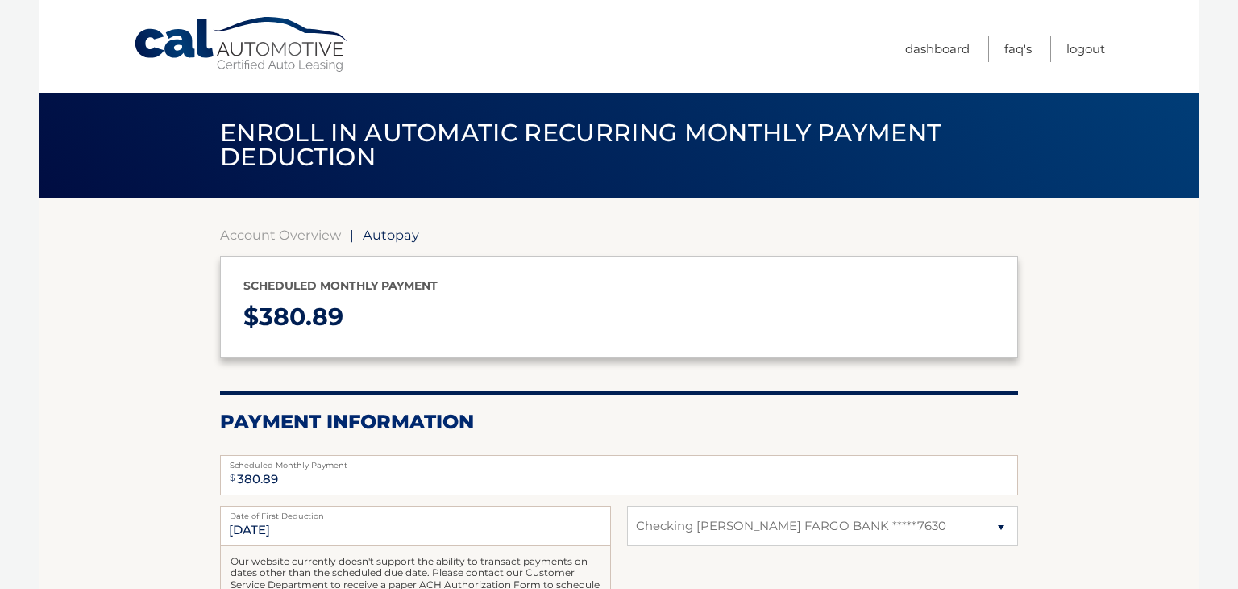
select select "NDkzMWEyOTAtNzM0Mi00YTYwLTljYTQtZGE1MjNhMjVjODA5"
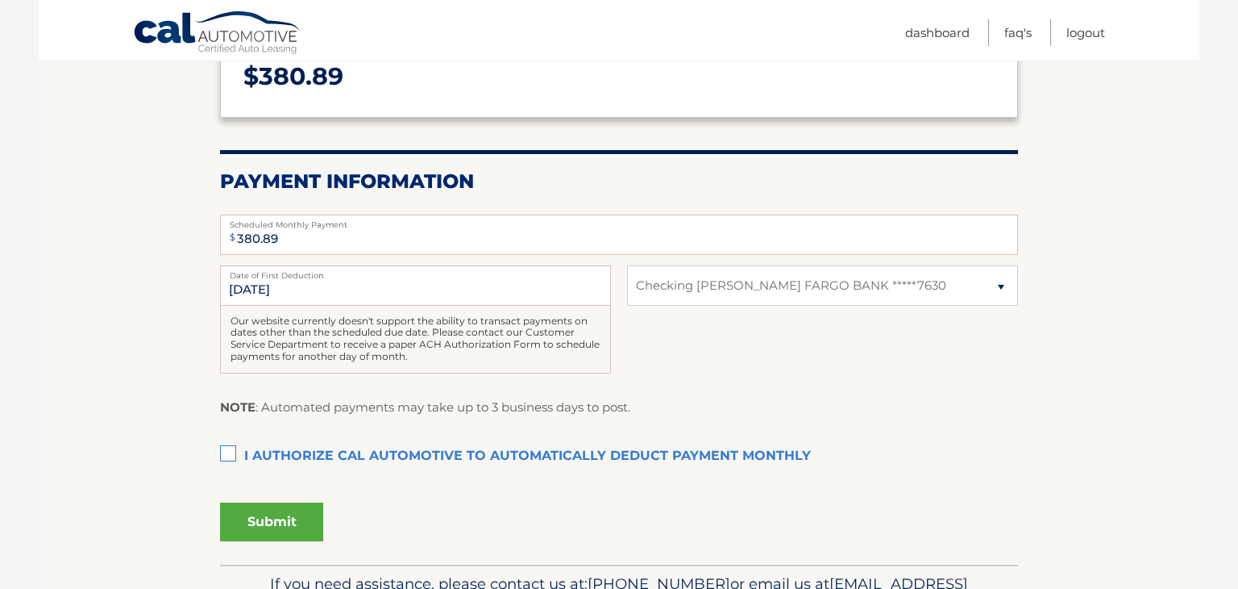
scroll to position [241, 0]
click at [235, 451] on label "I authorize cal automotive to automatically deduct payment monthly This checkbo…" at bounding box center [619, 455] width 798 height 32
click at [0, 0] on input "I authorize cal automotive to automatically deduct payment monthly This checkbo…" at bounding box center [0, 0] width 0 height 0
click at [276, 516] on button "Submit" at bounding box center [271, 521] width 103 height 39
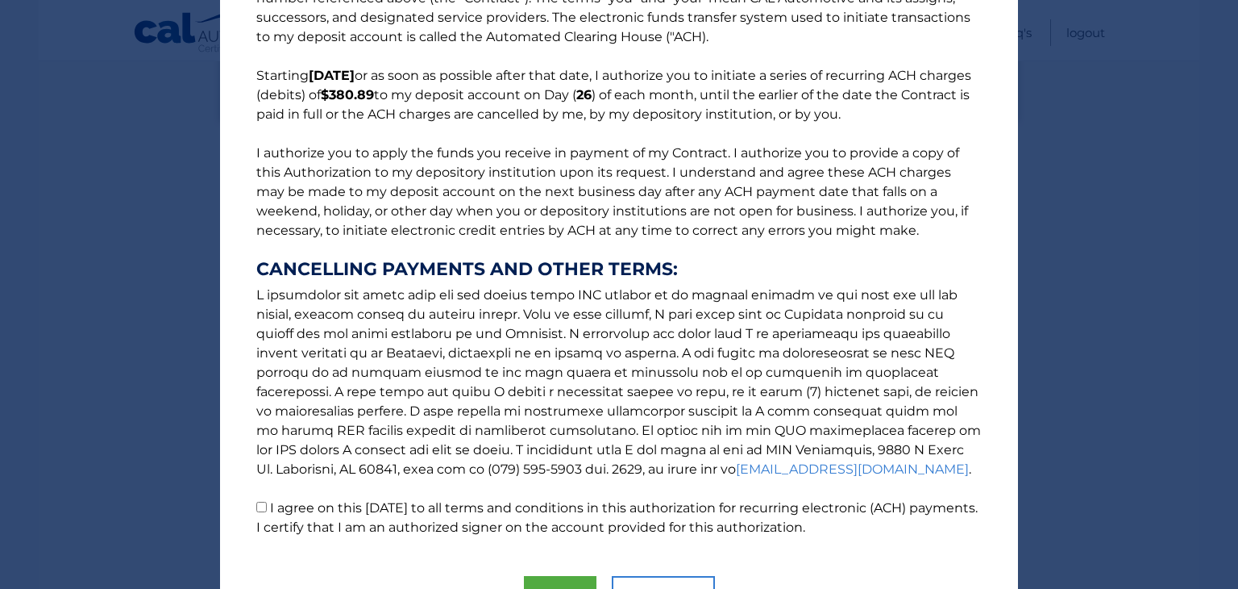
scroll to position [173, 0]
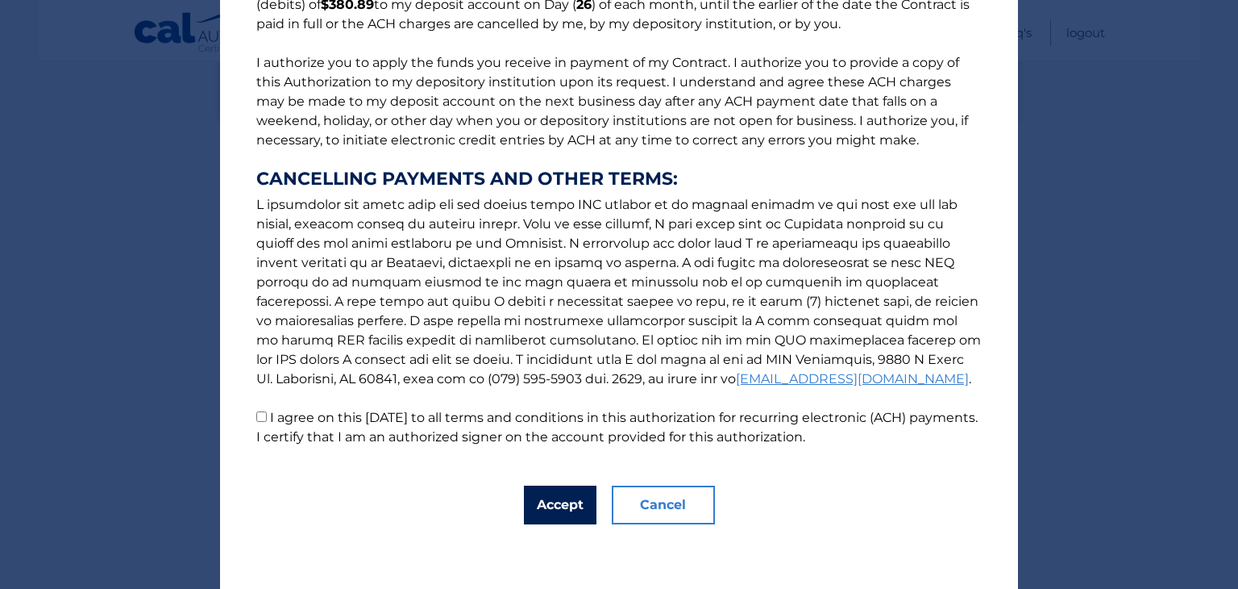
click at [573, 506] on button "Accept" at bounding box center [560, 504] width 73 height 39
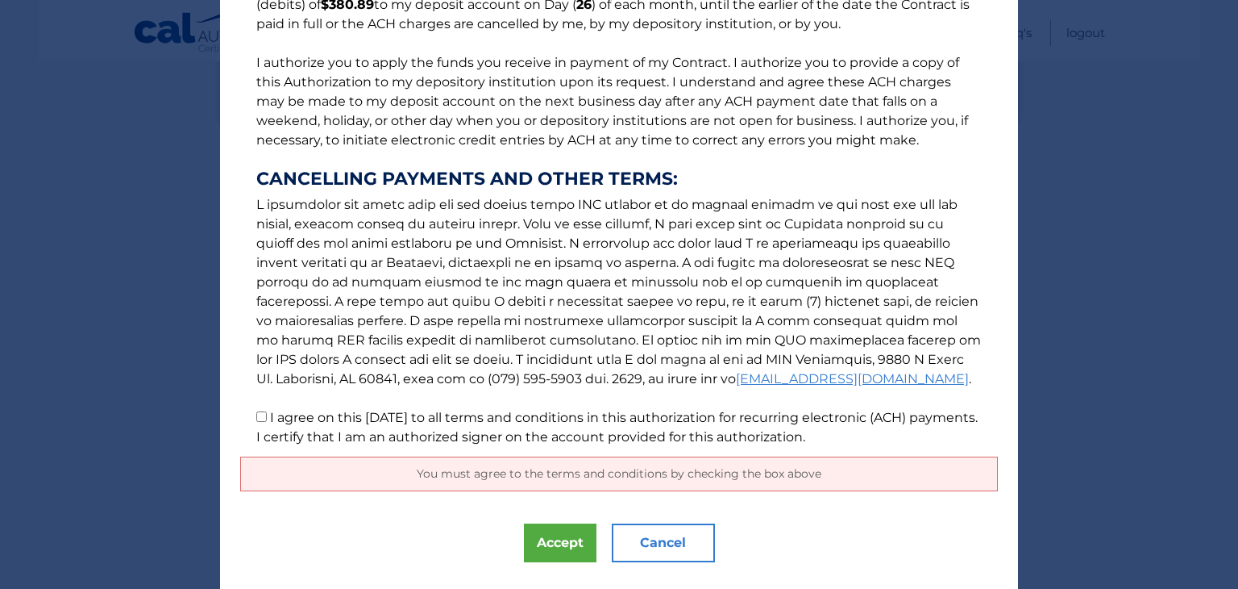
click at [259, 418] on input "I agree on this 09/04/2025 to all terms and conditions in this authorization fo…" at bounding box center [261, 416] width 10 height 10
checkbox input "true"
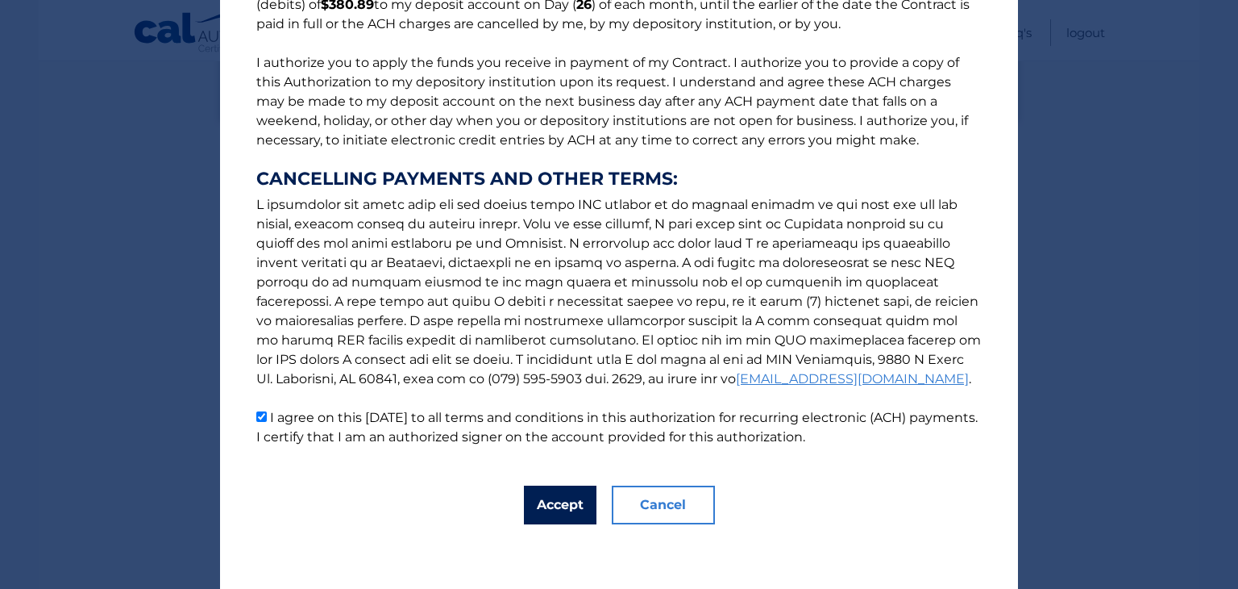
click at [563, 506] on button "Accept" at bounding box center [560, 504] width 73 height 39
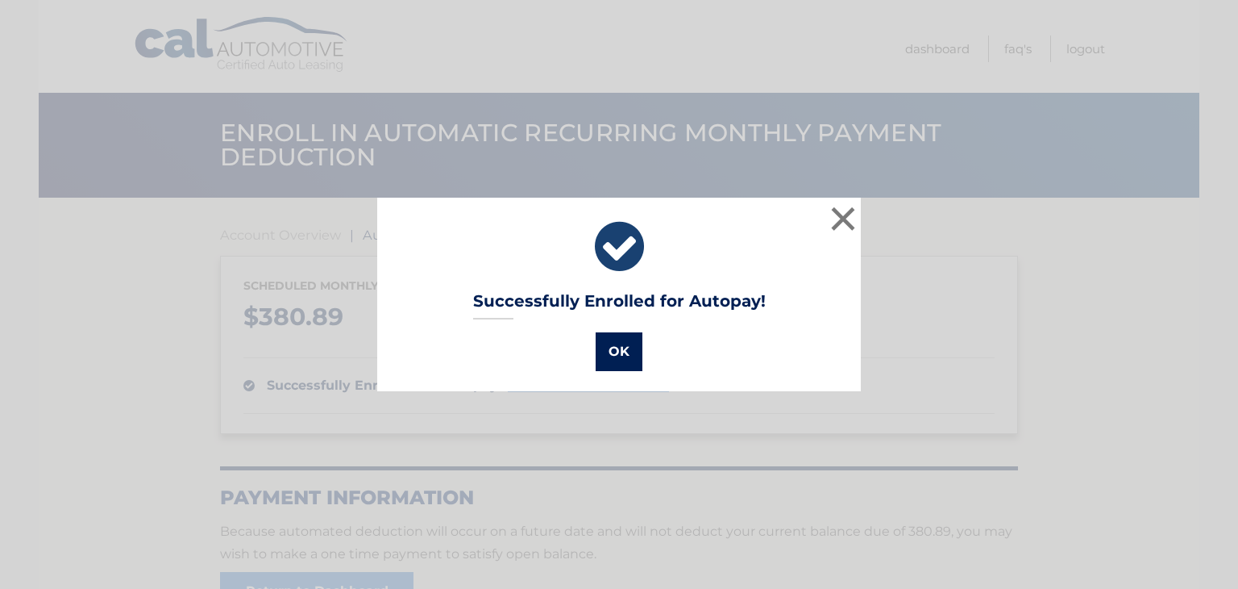
click at [618, 353] on button "OK" at bounding box center [619, 351] width 47 height 39
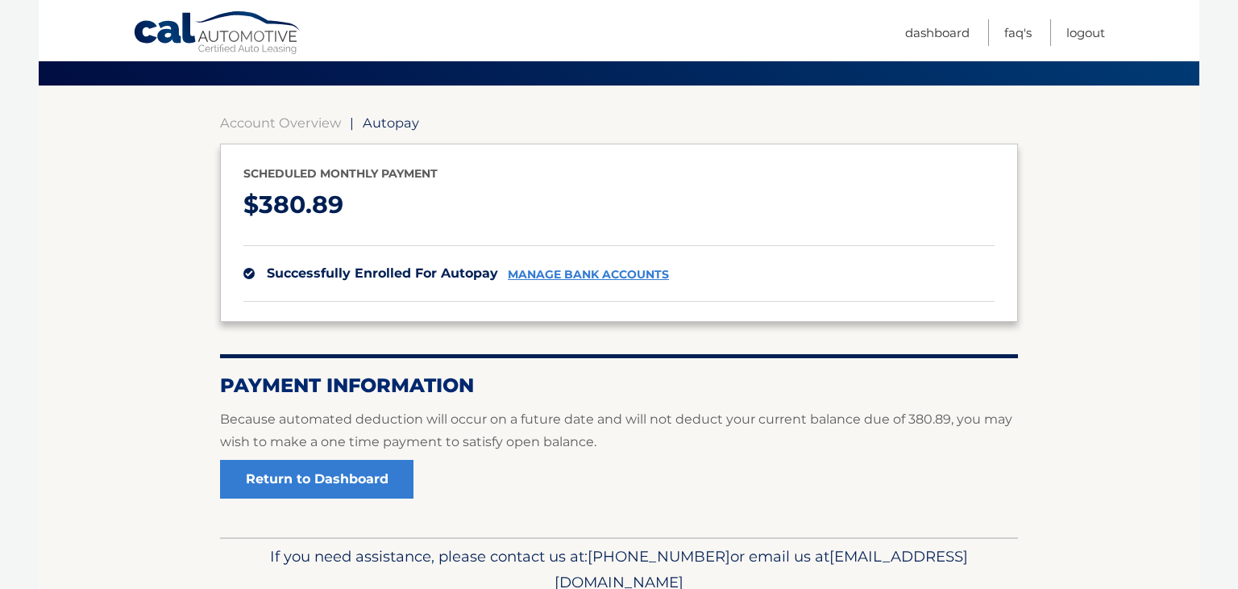
scroll to position [181, 0]
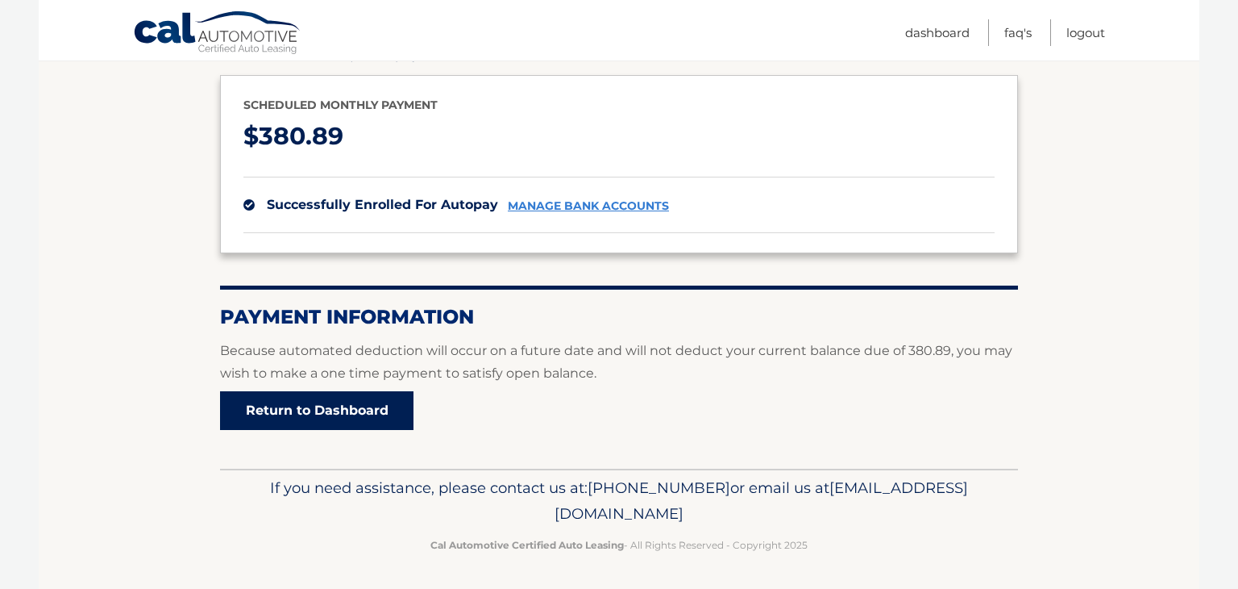
click at [338, 409] on link "Return to Dashboard" at bounding box center [317, 410] width 194 height 39
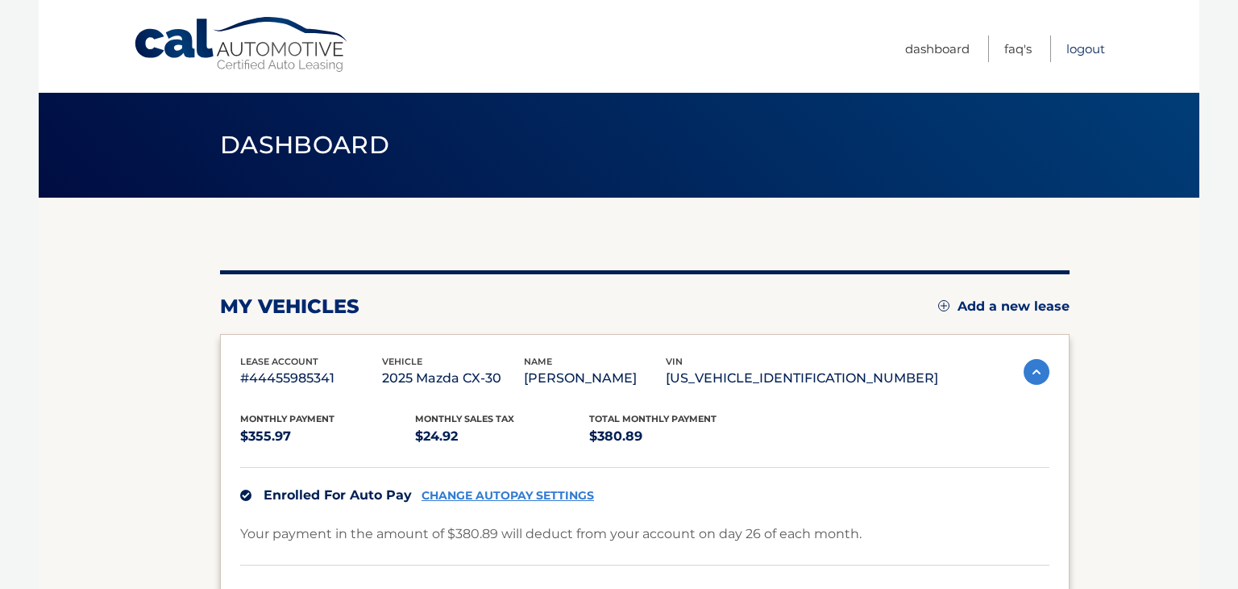
click at [1081, 55] on link "Logout" at bounding box center [1086, 48] width 39 height 27
